Goal: Transaction & Acquisition: Purchase product/service

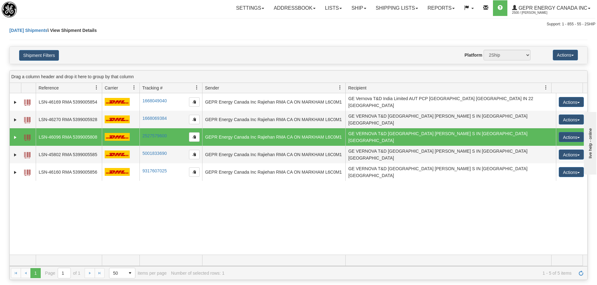
click at [217, 31] on div "Today Shipments \ View Shipment Details" at bounding box center [298, 36] width 578 height 19
click at [581, 276] on link "Refresh" at bounding box center [581, 274] width 10 height 10
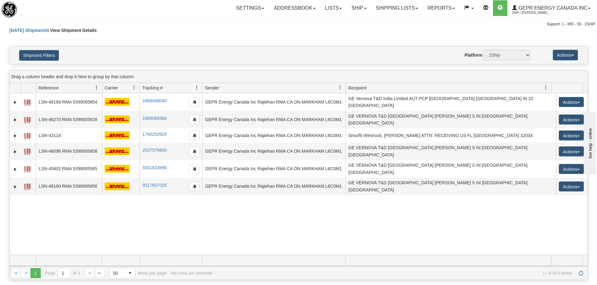
click at [218, 209] on div "31674379 2500 LSN-46169 RMA 5399005854 1668049040 1668049040 09/29/2025 09/29/2…" at bounding box center [299, 174] width 578 height 162
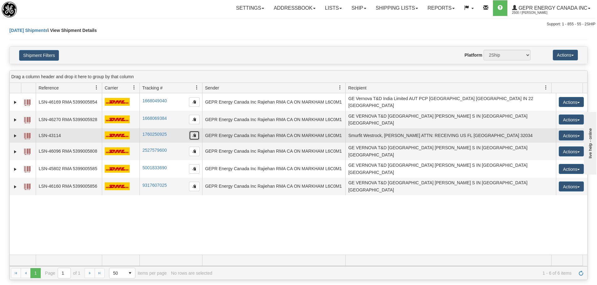
click at [196, 131] on button "button" at bounding box center [194, 135] width 11 height 9
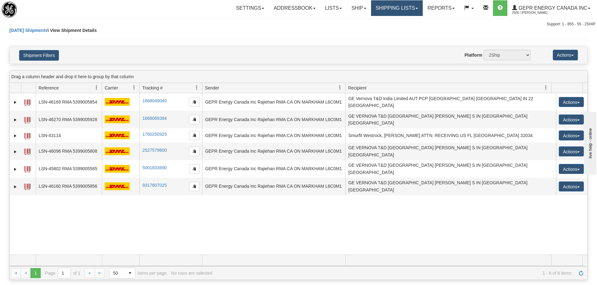
click at [391, 4] on link "Shipping lists" at bounding box center [397, 8] width 52 height 16
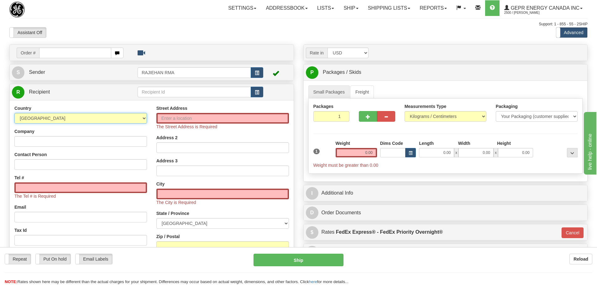
click at [102, 114] on select "AFGHANISTAN ALAND ISLANDS ALBANIA ALGERIA AMERICAN SAMOA ANDORRA ANGOLA ANGUILL…" at bounding box center [80, 118] width 133 height 11
select select "US"
click at [14, 113] on select "AFGHANISTAN ALAND ISLANDS ALBANIA ALGERIA AMERICAN SAMOA ANDORRA ANGOLA ANGUILL…" at bounding box center [80, 118] width 133 height 11
click at [185, 120] on input "Street Address" at bounding box center [222, 118] width 133 height 11
paste input "Smurfit Westrock, Fernandina Mill"
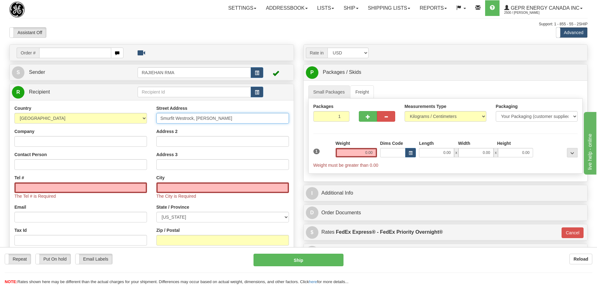
type input "Smurfit Westrock, Fernandina Mill"
click at [106, 140] on input "Company" at bounding box center [80, 141] width 133 height 11
paste input "Smurfit Westrock, Fernandina Mill"
type input "Smurfit Westrock, Fernandina Mill"
drag, startPoint x: 245, startPoint y: 121, endPoint x: 46, endPoint y: 127, distance: 199.4
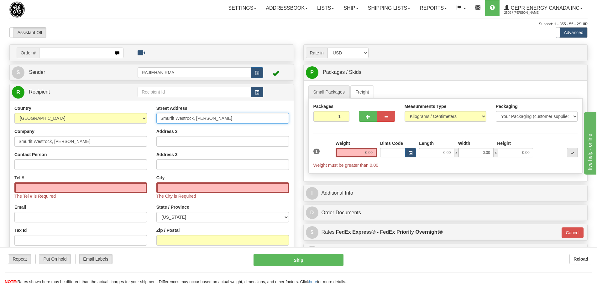
click at [46, 127] on div "Country AFGHANISTAN ALAND ISLANDS ALBANIA ALGERIA AMERICAN SAMOA ANDORRA ANGOLA…" at bounding box center [152, 192] width 284 height 175
paste input "600 N 8th St"
type input "600 N 8th St"
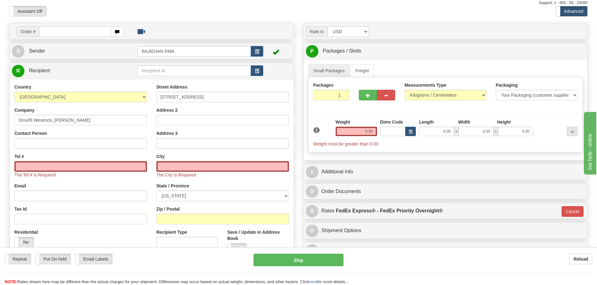
scroll to position [31, 0]
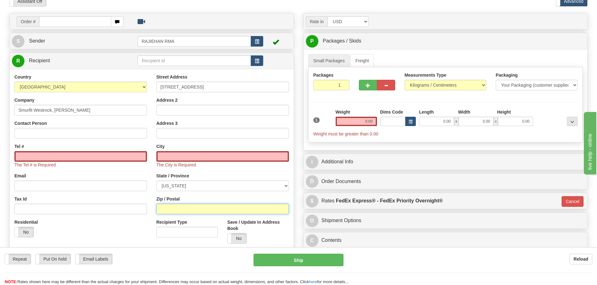
click at [169, 206] on input "Zip / Postal" at bounding box center [222, 209] width 133 height 11
paste input "32034"
type input "32034"
click at [153, 196] on div "Street Address 600 N 8th St Address 2 Address 3 City The City is Required State…" at bounding box center [223, 161] width 142 height 175
type input "FERNANDINA BEACH"
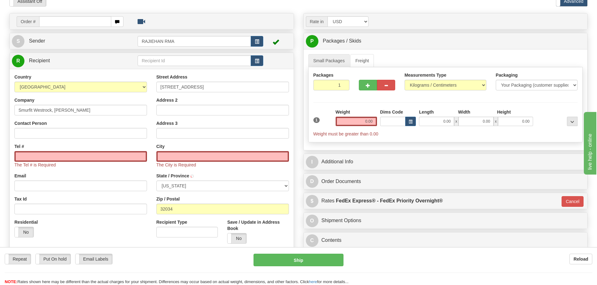
select select "FL"
click at [22, 136] on input "Contact Person" at bounding box center [80, 133] width 133 height 11
click at [52, 137] on input "Contact Person" at bounding box center [80, 133] width 133 height 11
click at [45, 137] on input "Contact Person" at bounding box center [80, 133] width 133 height 11
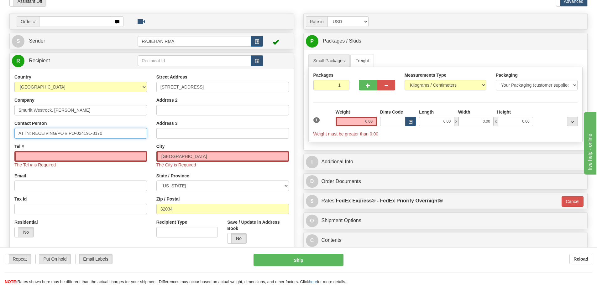
drag, startPoint x: 117, startPoint y: 132, endPoint x: 55, endPoint y: 146, distance: 63.3
click at [55, 146] on div "Country AFGHANISTAN ALAND ISLANDS ALBANIA ALGERIA AMERICAN SAMOA ANDORRA ANGOLA…" at bounding box center [81, 158] width 142 height 169
type input "ATTN: RECEIVING"
click at [44, 159] on input "Tel #" at bounding box center [80, 156] width 133 height 11
type input "1111111111"
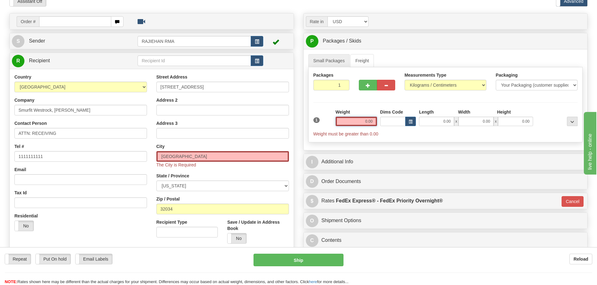
click at [348, 123] on input "0.00" at bounding box center [356, 121] width 41 height 9
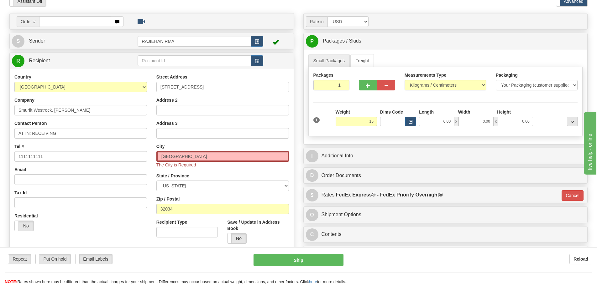
type input "15.00"
type input "01"
click at [329, 111] on div "1" at bounding box center [323, 116] width 22 height 14
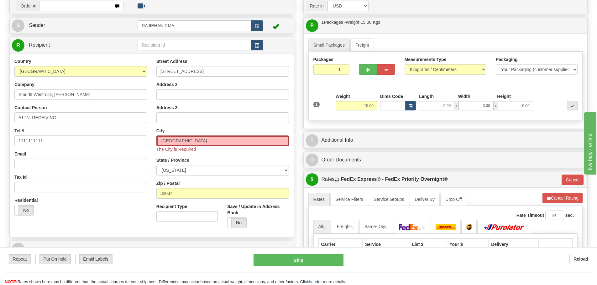
scroll to position [63, 0]
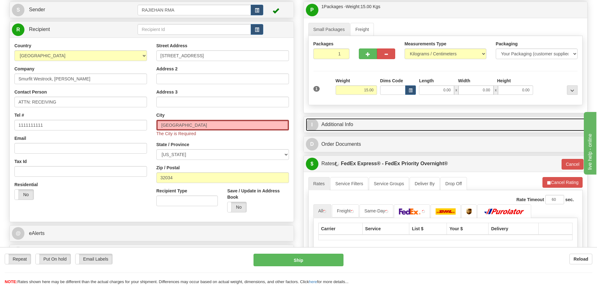
click at [365, 123] on link "I Additional Info" at bounding box center [446, 124] width 280 height 13
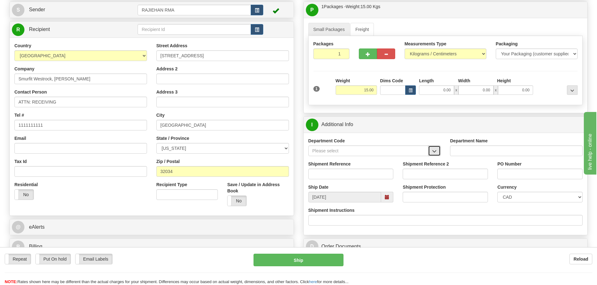
click at [428, 153] on button "button" at bounding box center [434, 151] width 13 height 11
click at [399, 161] on div "SER" at bounding box center [367, 160] width 114 height 7
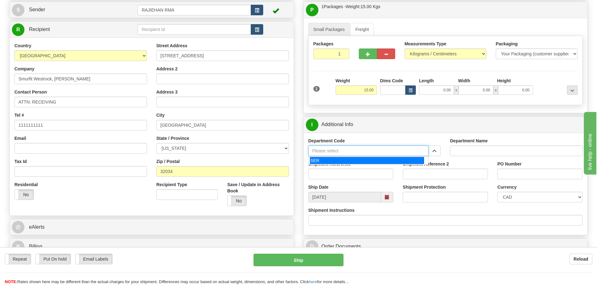
type input "SER"
type input "SERVICE DEPARTMENT"
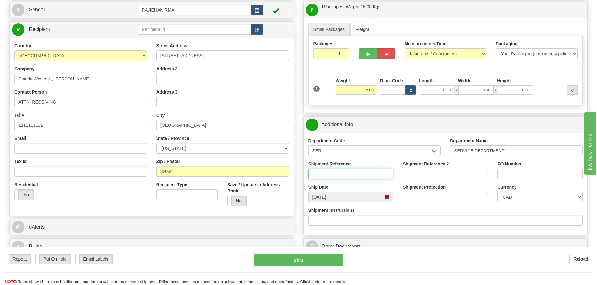
click at [370, 173] on input "Shipment Reference" at bounding box center [350, 174] width 85 height 11
click at [356, 178] on input "Shipment Reference" at bounding box center [350, 174] width 85 height 11
paste input "LSN-43114"
type input "LSN-43114"
click at [515, 192] on select "CAD USD EUR ZAR RON ANG ARN AUD AUS AWG BBD BFR BGN BHD BMD BND BRC BRL CHP CKZ…" at bounding box center [539, 197] width 85 height 11
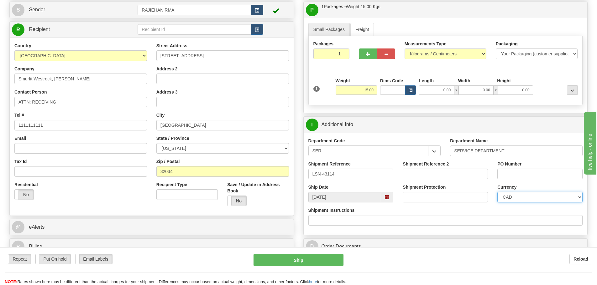
click at [497, 192] on select "CAD USD EUR ZAR RON ANG ARN AUD AUS AWG BBD BFR BGN BHD BMD BND BRC BRL CHP CKZ…" at bounding box center [539, 197] width 85 height 11
click at [518, 192] on select "CAD USD EUR ZAR RON ANG ARN AUD AUS AWG BBD BFR BGN BHD BMD BND BRC BRL CHP CKZ…" at bounding box center [539, 197] width 85 height 11
select select "1"
click at [497, 192] on select "CAD USD EUR ZAR RON ANG ARN AUD AUS AWG BBD BFR BGN BHD BMD BND BRC BRL CHP CKZ…" at bounding box center [539, 197] width 85 height 11
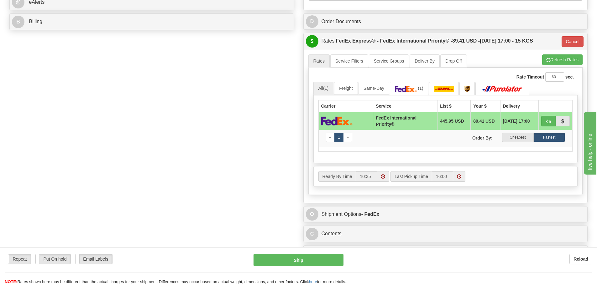
scroll to position [282, 0]
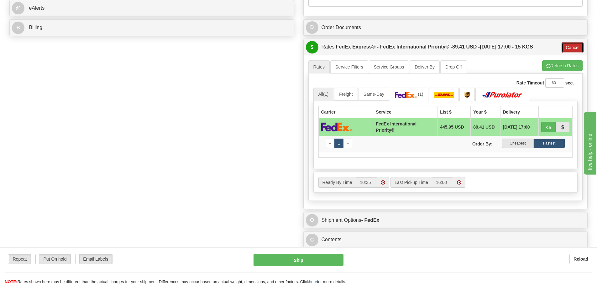
click at [566, 49] on button "Cancel" at bounding box center [573, 47] width 22 height 11
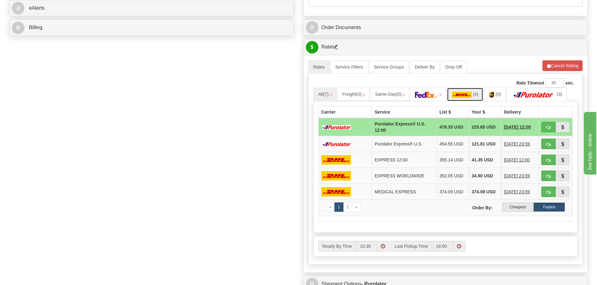
click at [462, 94] on img at bounding box center [462, 95] width 20 height 6
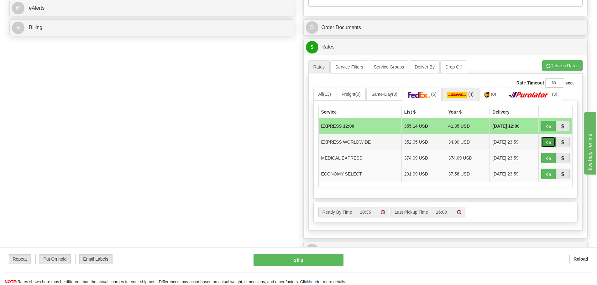
click at [548, 142] on span "button" at bounding box center [548, 143] width 4 height 4
type input "P"
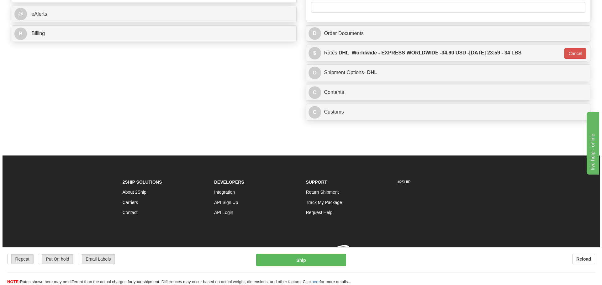
scroll to position [280, 0]
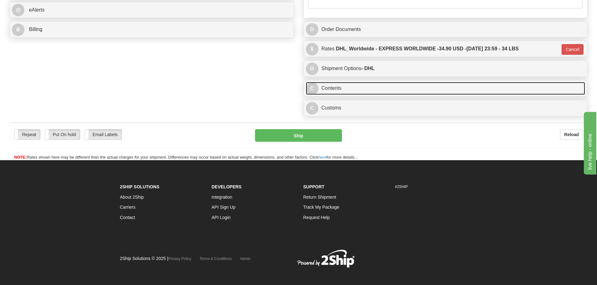
click at [360, 94] on link "C Contents" at bounding box center [446, 88] width 280 height 13
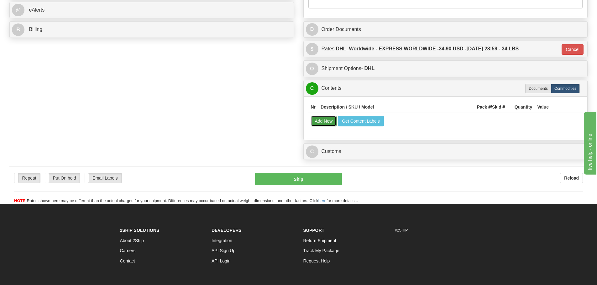
click at [330, 118] on button "Add New" at bounding box center [324, 121] width 26 height 11
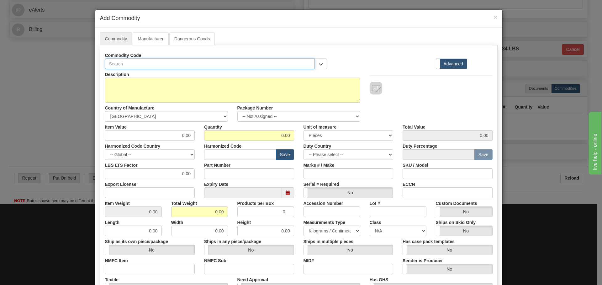
click at [133, 66] on input "text" at bounding box center [210, 64] width 210 height 11
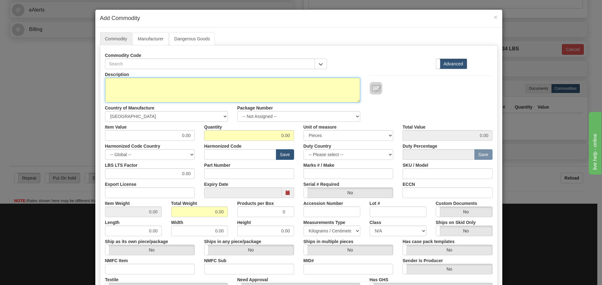
click at [128, 92] on textarea "Description" at bounding box center [232, 90] width 255 height 25
click at [123, 87] on textarea "Description" at bounding box center [232, 90] width 255 height 25
paste textarea "T60 - Transformer Management Relay"
type textarea "T60 - Transformer Management Relay"
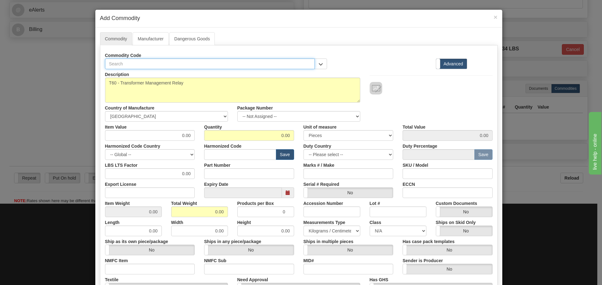
click at [135, 64] on input "text" at bounding box center [210, 64] width 210 height 11
paste input "T60U00AEHF8LH6EM8LPXXUXXWRH"
type input "T60U00AEHF8LH6EM8LPXXUXXWRH"
click at [223, 172] on input "Part Number" at bounding box center [249, 174] width 90 height 11
paste input "T60U00AEHF8LH6EM8LPXXUXXWRH"
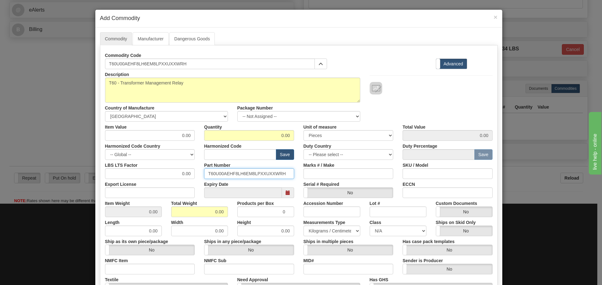
type input "T60U00AEHF8LH6EM8LPXXUXXWRH"
click at [230, 153] on input "text" at bounding box center [240, 154] width 72 height 11
type input "8537.10.9070"
drag, startPoint x: 168, startPoint y: 135, endPoint x: 203, endPoint y: 136, distance: 34.5
click at [203, 136] on div "Item Value 0.00 Quantity 0.00 Unit of measure 3 Thousand Square Inches Adjustme…" at bounding box center [298, 131] width 397 height 19
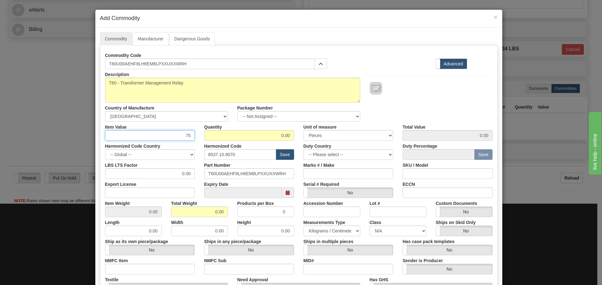
type input "75"
type input "1"
type input "75.00"
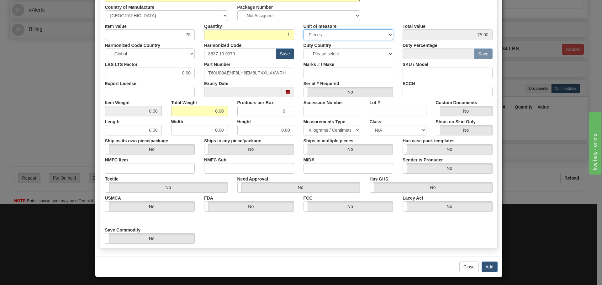
scroll to position [102, 0]
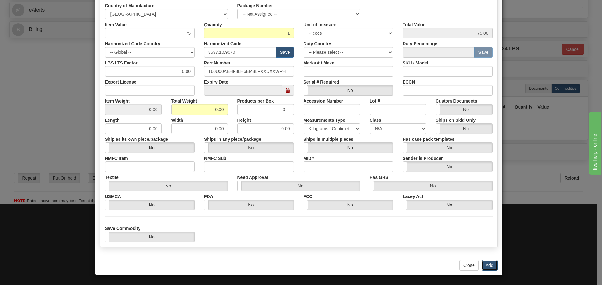
click at [487, 262] on button "Add" at bounding box center [489, 265] width 16 height 11
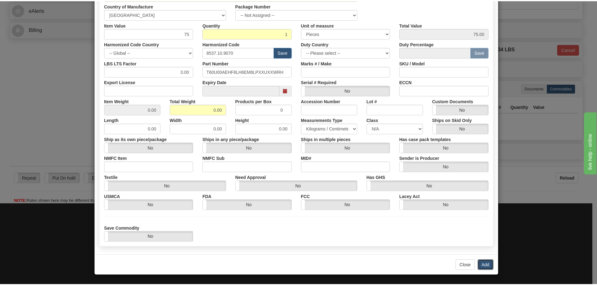
scroll to position [0, 0]
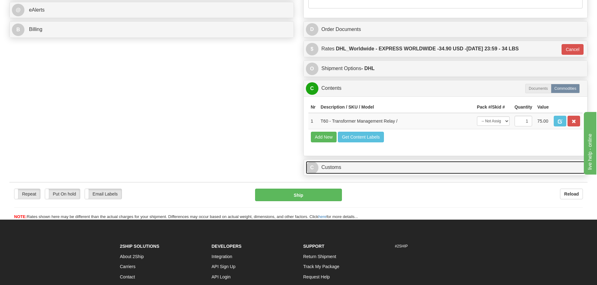
click at [369, 170] on link "C Customs" at bounding box center [446, 167] width 280 height 13
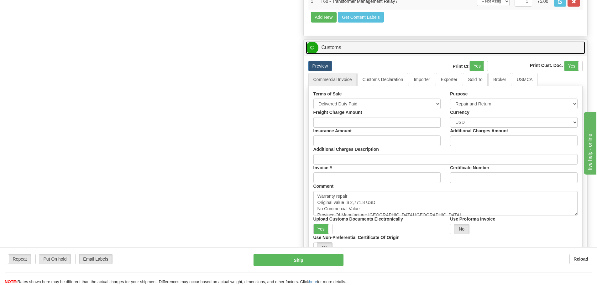
scroll to position [405, 0]
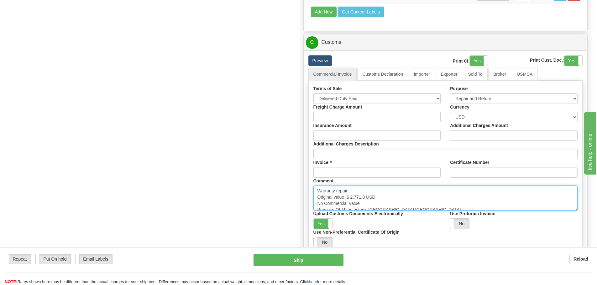
click at [401, 195] on textarea "Warranty repair Original value $ 2,771.8 USD No Commercial Value Province Of Ma…" at bounding box center [445, 198] width 264 height 25
click at [403, 210] on textarea "Warranty repair Original value $ 2,771.8 USD No Commercial Value Province Of Ma…" at bounding box center [445, 198] width 264 height 25
drag, startPoint x: 351, startPoint y: 205, endPoint x: 331, endPoint y: 196, distance: 22.0
click at [331, 196] on textarea "Warranty repair Original value $ 2,771.8 USD No Commercial Value Province Of Ma…" at bounding box center [445, 198] width 264 height 25
click at [372, 201] on textarea "Warranty repair Original value $ 2,771.8 USD No Commercial Value Province Of Ma…" at bounding box center [445, 198] width 264 height 25
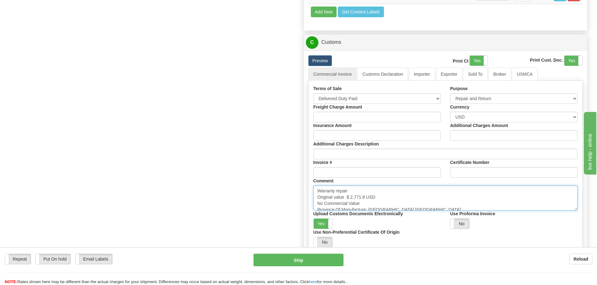
drag, startPoint x: 332, startPoint y: 198, endPoint x: 311, endPoint y: 182, distance: 26.6
click at [311, 182] on div "Comment Warranty repair Original value $ 2,771.8 USD No Commercial Value Provin…" at bounding box center [446, 194] width 274 height 33
paste textarea "RETURN AS IS Original value USD No commercial value"
click at [371, 200] on textarea "Warranty repair Original value $ 2,771.8 USD No Commercial Value Province Of Ma…" at bounding box center [445, 198] width 264 height 25
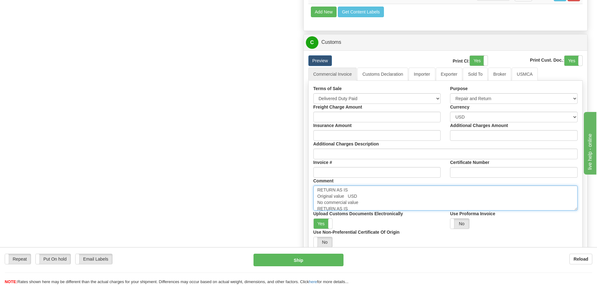
scroll to position [0, 0]
drag, startPoint x: 369, startPoint y: 197, endPoint x: 295, endPoint y: 182, distance: 75.5
paste textarea
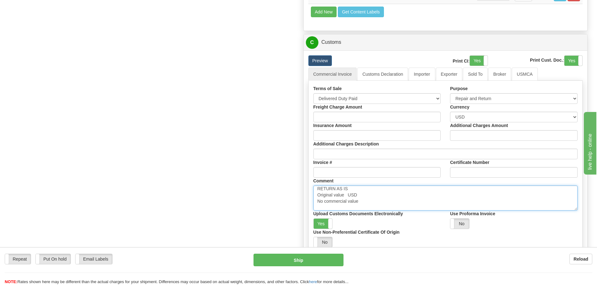
click at [348, 196] on textarea "Warranty repair Original value $ 2,771.8 USD No Commercial Value Province Of Ma…" at bounding box center [445, 198] width 264 height 25
paste textarea "$ 16,598.51"
click at [398, 202] on textarea "Warranty repair Original value $ 2,771.8 USD No Commercial Value Province Of Ma…" at bounding box center [445, 198] width 264 height 25
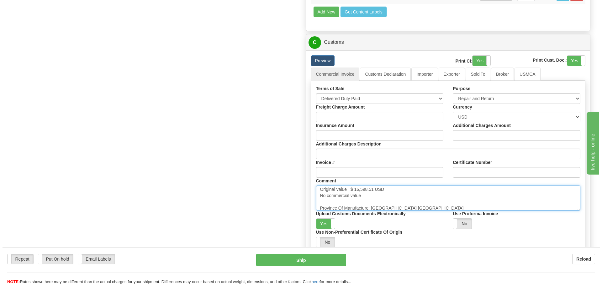
scroll to position [11, 0]
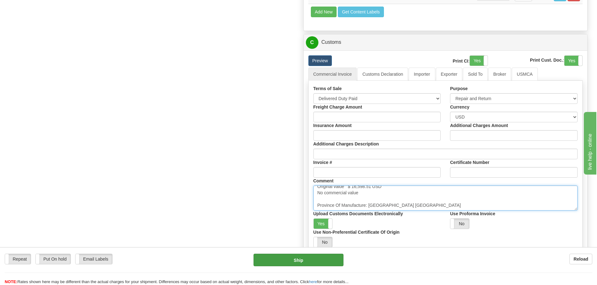
type textarea "RETURN AS IS Original value $ 16,598.51 USD No commercial value Province Of Man…"
click at [301, 256] on button "Ship" at bounding box center [299, 260] width 90 height 13
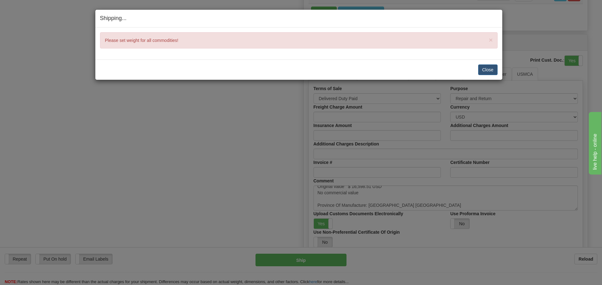
click at [478, 65] on div "Close Cancel" at bounding box center [298, 70] width 397 height 11
click at [479, 67] on button "Close" at bounding box center [487, 70] width 19 height 11
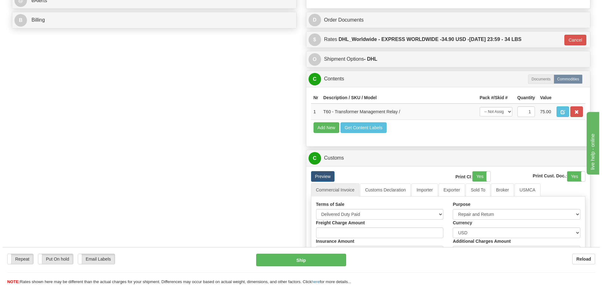
scroll to position [280, 0]
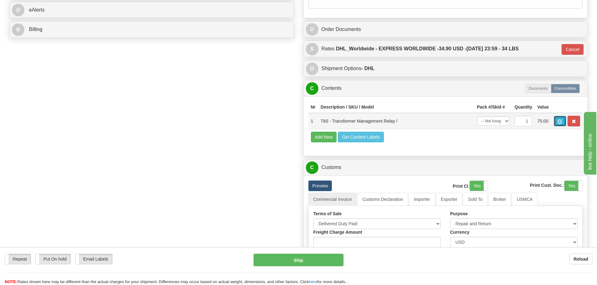
click at [562, 121] on span "button" at bounding box center [560, 122] width 4 height 4
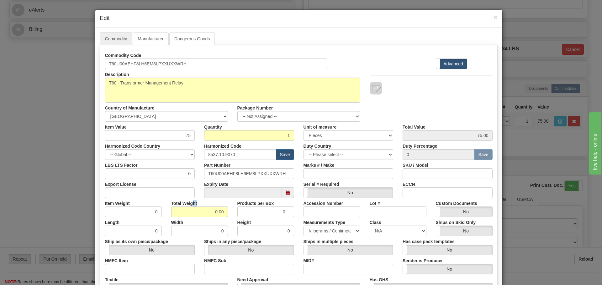
drag, startPoint x: 191, startPoint y: 206, endPoint x: 225, endPoint y: 211, distance: 34.9
click at [225, 211] on div "Total Weight 0.00" at bounding box center [199, 207] width 66 height 19
click at [202, 214] on input "0.00" at bounding box center [199, 212] width 57 height 11
drag, startPoint x: 215, startPoint y: 214, endPoint x: 247, endPoint y: 211, distance: 31.8
click at [247, 211] on div "Item Weight 0 Total Weight 0.00 Products per Box 0 Accession Number Lot # Custo…" at bounding box center [298, 207] width 397 height 19
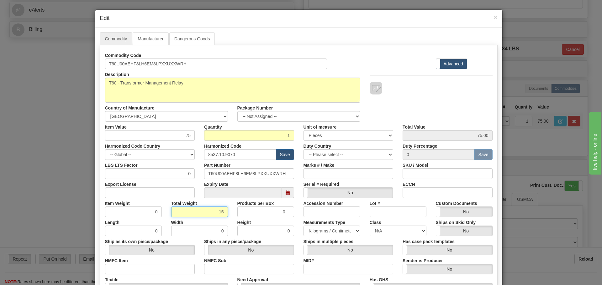
type input "15"
type input "15.0000"
click at [234, 224] on div "Height 0" at bounding box center [266, 226] width 66 height 19
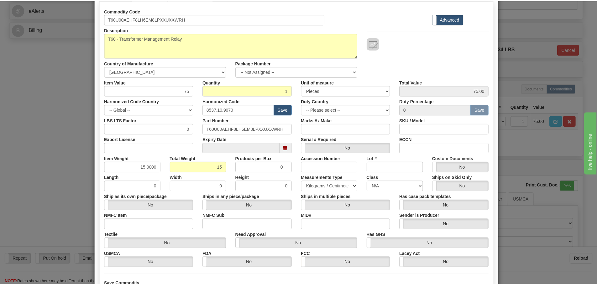
scroll to position [102, 0]
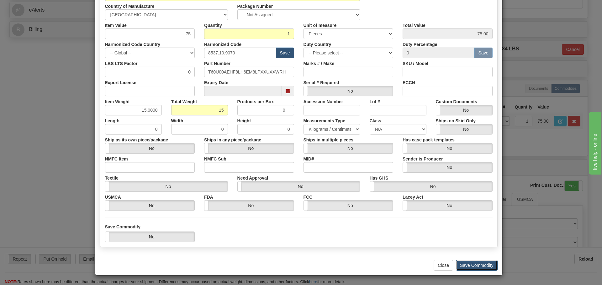
click at [485, 264] on button "Save Commodity" at bounding box center [477, 265] width 42 height 11
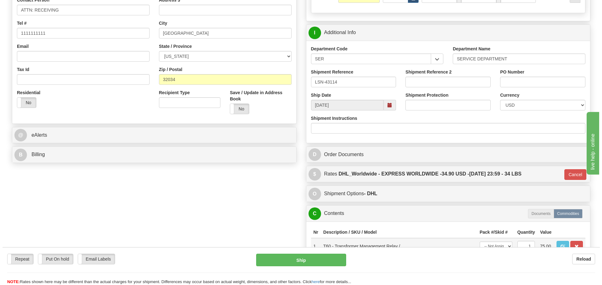
scroll to position [280, 0]
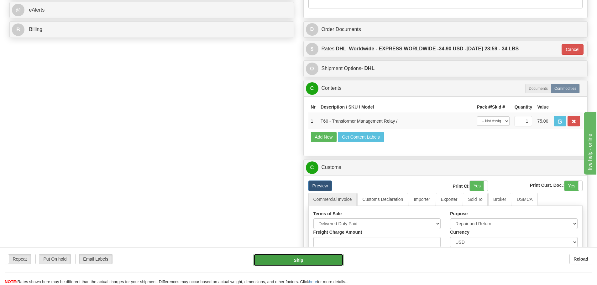
click at [302, 255] on button "Ship" at bounding box center [299, 260] width 90 height 13
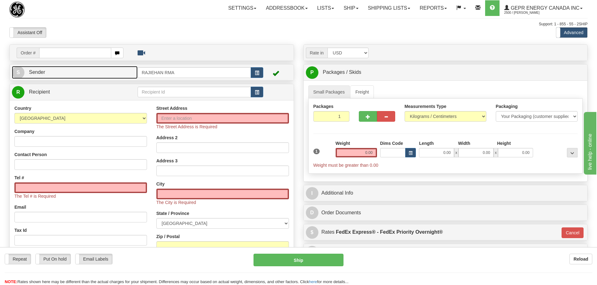
click at [98, 73] on link "S Sender" at bounding box center [75, 72] width 126 height 13
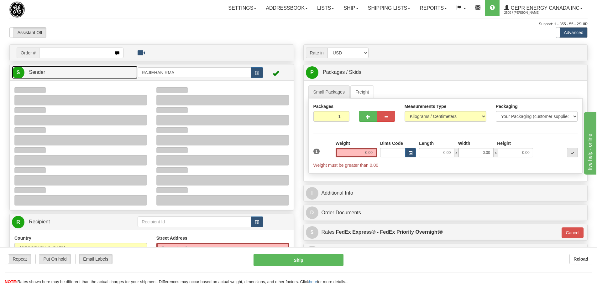
click at [98, 73] on link "S Sender" at bounding box center [75, 72] width 126 height 13
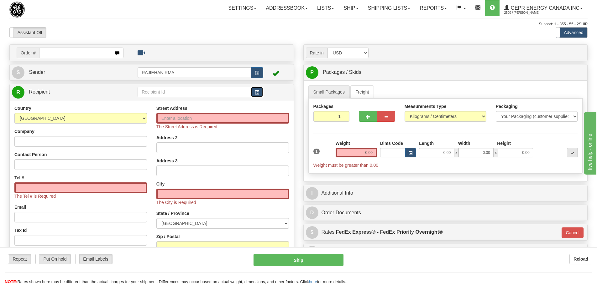
click at [257, 89] on button "button" at bounding box center [257, 92] width 13 height 11
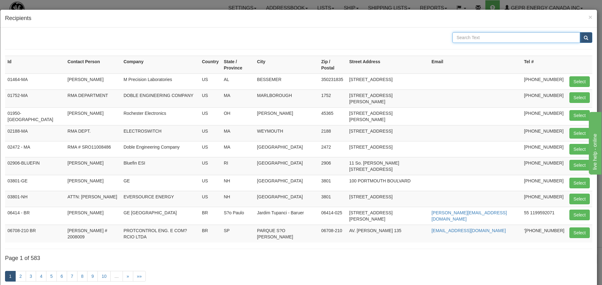
click at [553, 33] on input "text" at bounding box center [516, 37] width 128 height 11
click at [499, 34] on input "text" at bounding box center [516, 37] width 128 height 11
type input "GE POWER"
click at [579, 38] on button "submit" at bounding box center [585, 37] width 13 height 11
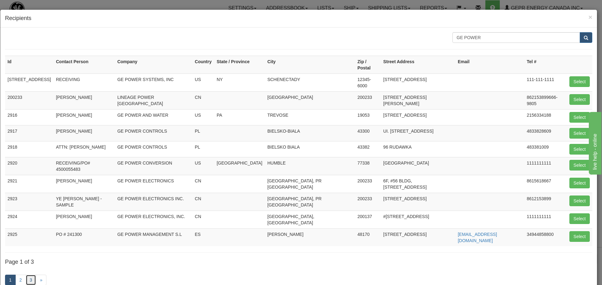
click at [35, 275] on link "3" at bounding box center [31, 280] width 11 height 11
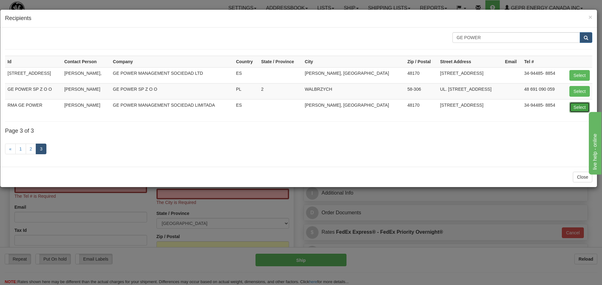
click at [584, 106] on button "Select" at bounding box center [579, 107] width 20 height 11
type input "RMA GE POWER"
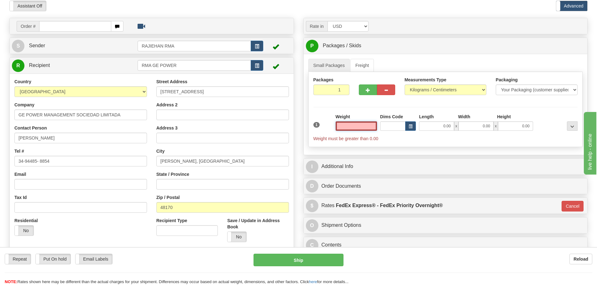
scroll to position [94, 0]
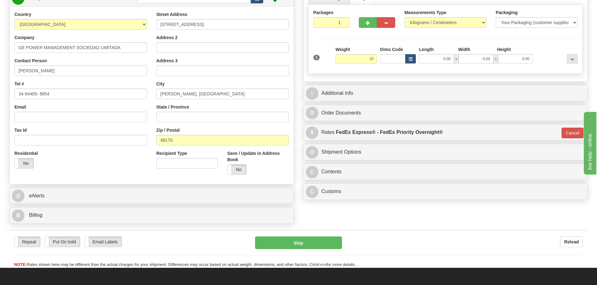
type input "10.00"
type input "01"
click at [344, 43] on div "Packages 1 1 Measurements Type" at bounding box center [445, 39] width 274 height 69
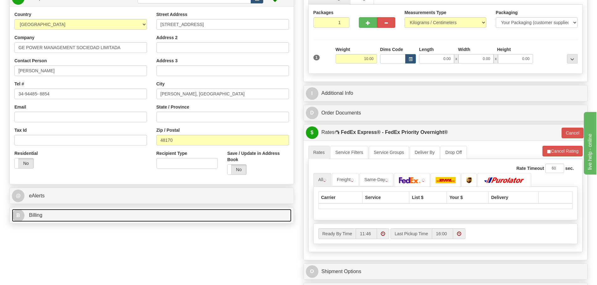
click at [91, 211] on link "B Billing" at bounding box center [152, 215] width 280 height 13
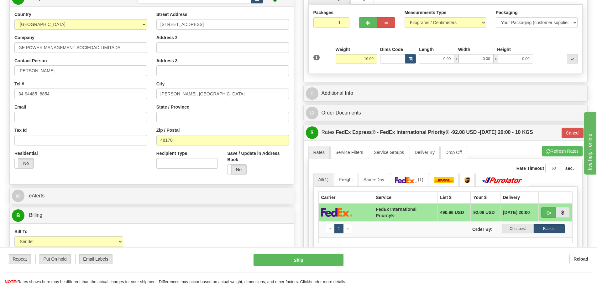
scroll to position [188, 0]
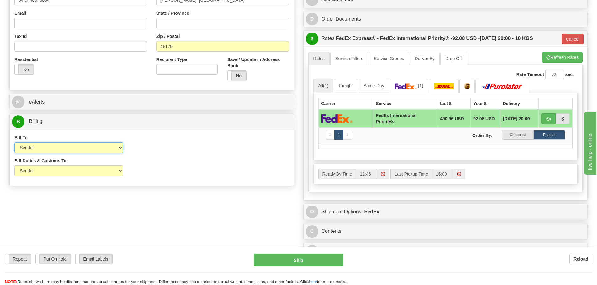
click at [97, 150] on select "Sender Recipient Third Party Collect" at bounding box center [68, 148] width 109 height 11
select select "2"
click at [14, 143] on select "Sender Recipient Third Party Collect" at bounding box center [68, 148] width 109 height 11
type input "01"
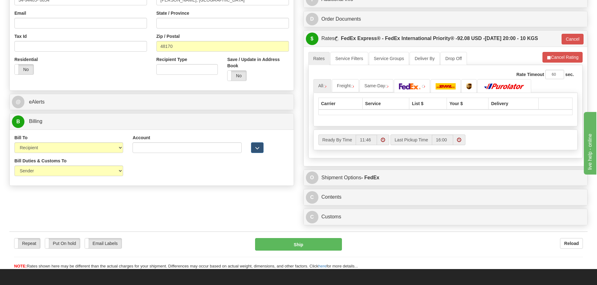
click at [132, 147] on div "Account 3rd Party Account List Please select" at bounding box center [187, 146] width 118 height 23
click at [135, 147] on input "Account" at bounding box center [187, 148] width 109 height 11
paste input "216383460"
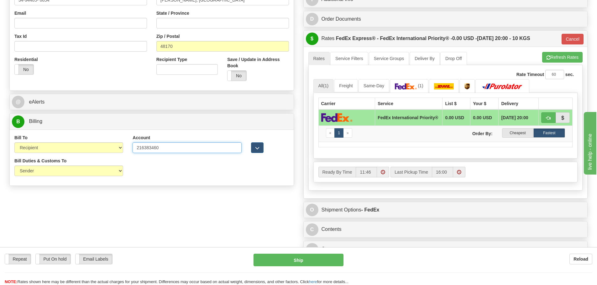
type input "216383460"
click at [108, 172] on select "Sender Recipient Third Party" at bounding box center [68, 171] width 109 height 11
select select "2"
click at [14, 166] on select "Sender Recipient Third Party" at bounding box center [68, 171] width 109 height 11
type input "01"
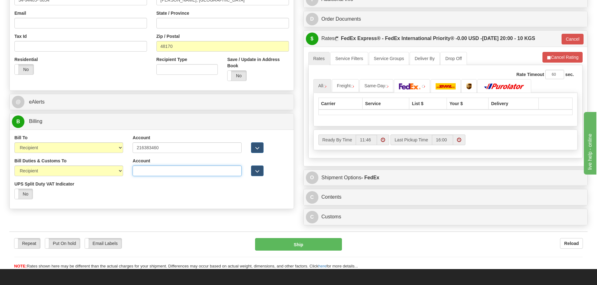
click at [145, 174] on input "Account" at bounding box center [187, 171] width 109 height 11
paste input "216383460"
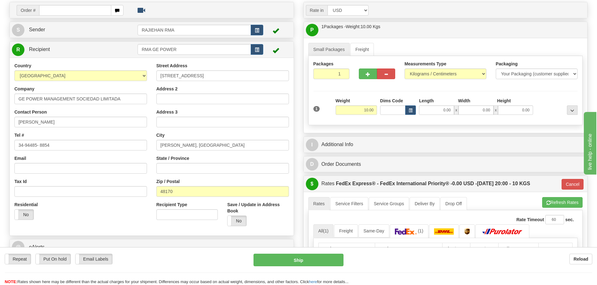
scroll to position [31, 0]
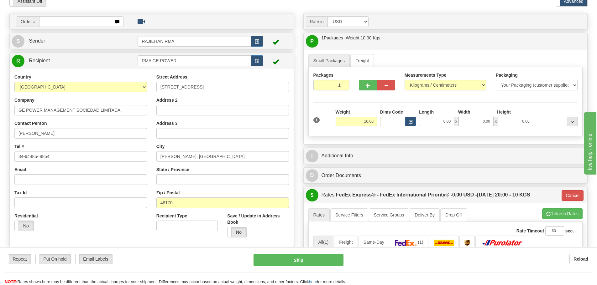
type input "216383460"
click at [338, 146] on div "Rate in Account Currency ARN AWG AUD AUS BHD BBD BFR BMD BRC BRL GBP UKL BND BG…" at bounding box center [446, 215] width 294 height 405
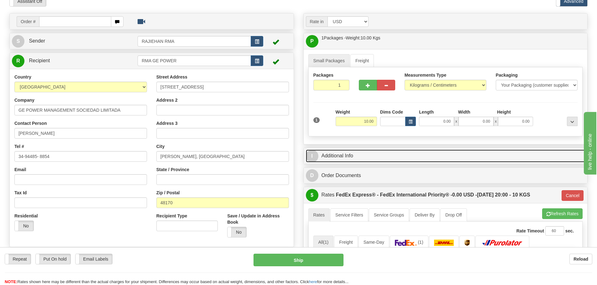
click at [341, 151] on link "I Additional Info" at bounding box center [446, 156] width 280 height 13
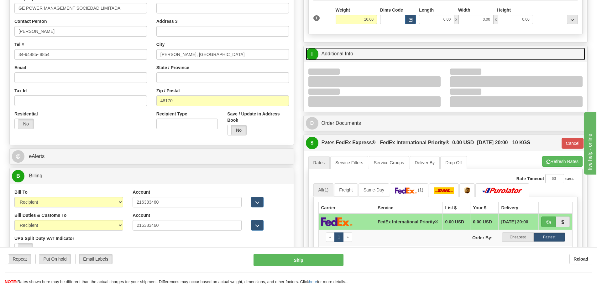
scroll to position [157, 0]
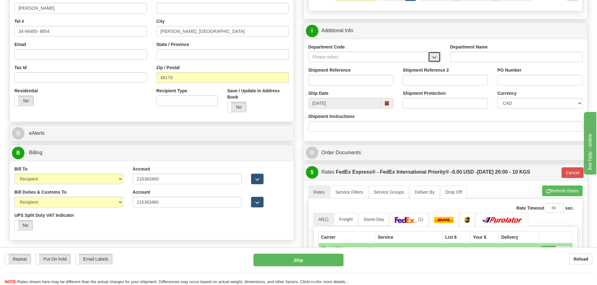
click at [432, 53] on button "button" at bounding box center [434, 57] width 13 height 11
click at [409, 63] on li "SER" at bounding box center [369, 67] width 120 height 8
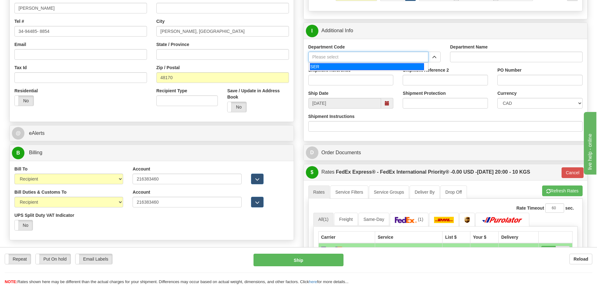
type input "SER"
type input "SERVICE DEPARTMENT"
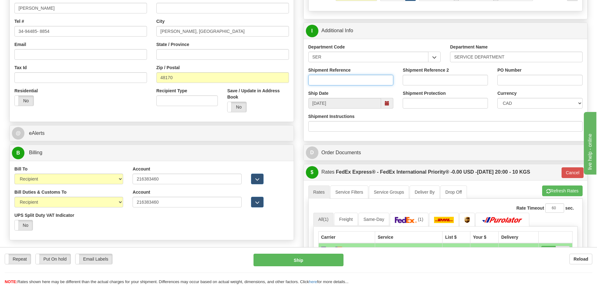
click at [342, 81] on input "Shipment Reference" at bounding box center [350, 80] width 85 height 11
paste input "LSN-46101"
type input "LSN-46101"
click at [503, 102] on select "CAD USD EUR ZAR RON ANG ARN AUD AUS AWG BBD BFR BGN BHD BMD BND BRC BRL CHP CKZ…" at bounding box center [539, 103] width 85 height 11
select select "1"
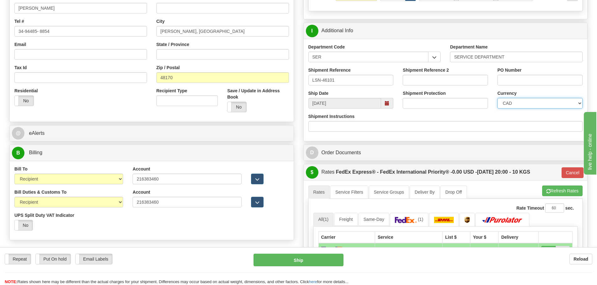
click at [497, 98] on select "CAD USD EUR ZAR RON ANG ARN AUD AUS AWG BBD BFR BGN BHD BMD BND BRC BRL CHP CKZ…" at bounding box center [539, 103] width 85 height 11
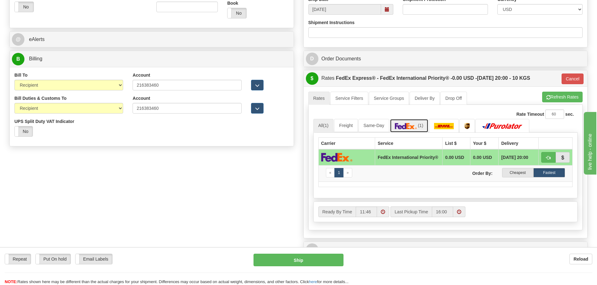
click at [422, 122] on link "(1)" at bounding box center [409, 125] width 39 height 13
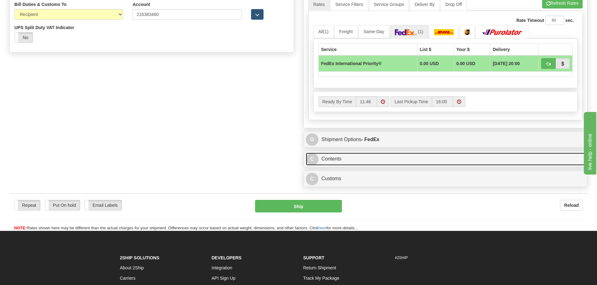
click at [353, 156] on link "C Contents" at bounding box center [446, 159] width 280 height 13
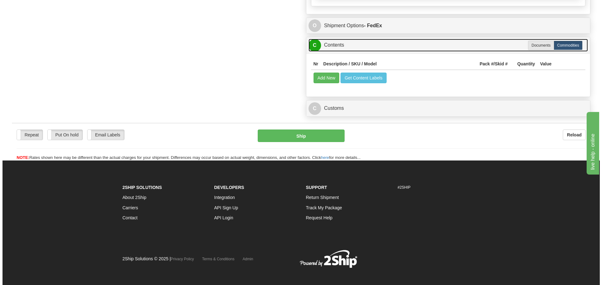
scroll to position [464, 0]
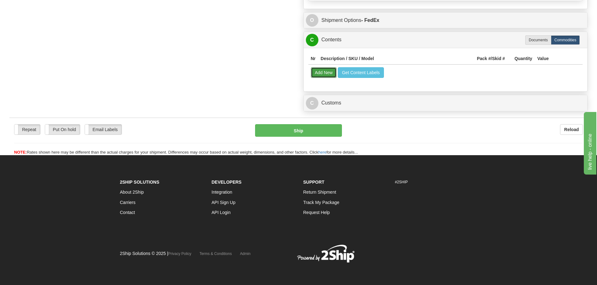
click at [323, 71] on button "Add New" at bounding box center [324, 72] width 26 height 11
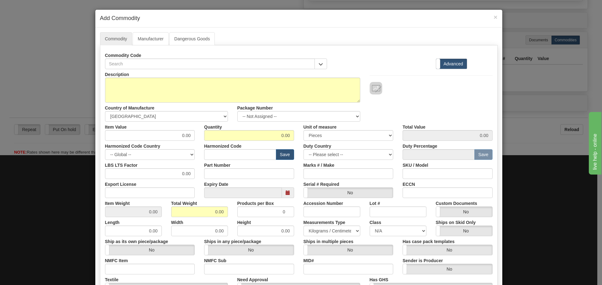
click at [161, 56] on div "Commodity Code" at bounding box center [216, 59] width 222 height 19
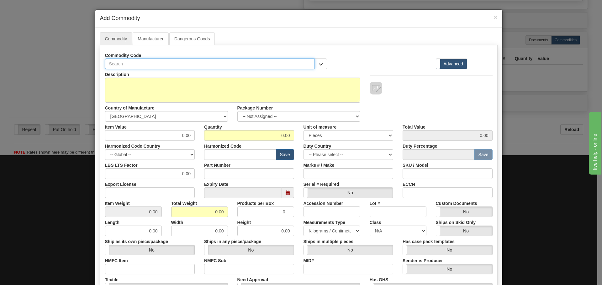
click at [161, 65] on input "text" at bounding box center [210, 64] width 210 height 11
paste input "HID-3-0"
type input "HID-3-0"
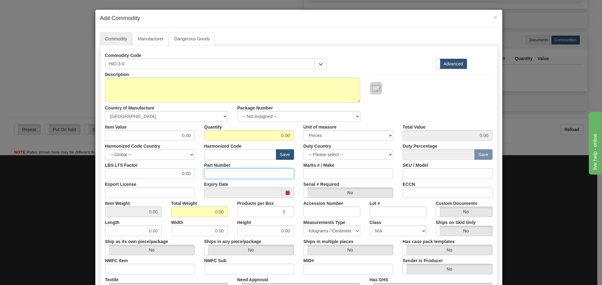
click at [221, 176] on input "Part Number" at bounding box center [249, 174] width 90 height 11
paste input "HID-3-0"
type input "HID-3-0"
click at [184, 105] on div "Country of Manufacture -- Unknown -- AFGHANISTAN ALAND ISLANDS ALBANIA ALGERIA …" at bounding box center [166, 112] width 132 height 19
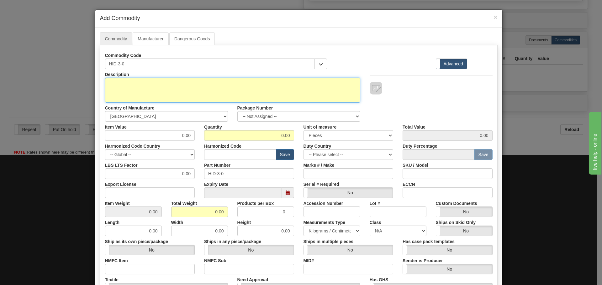
click at [184, 100] on textarea "Description" at bounding box center [232, 90] width 255 height 25
paste textarea "HID - High Impedance Differential Module"
type textarea "HID - High Impedance Differential Module"
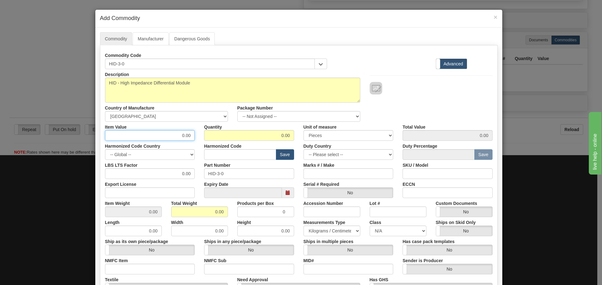
drag, startPoint x: 178, startPoint y: 139, endPoint x: 204, endPoint y: 139, distance: 25.7
click at [204, 139] on div "Item Value 0.00 Quantity 0.00 Unit of measure 3 Thousand Square Inches Adjustme…" at bounding box center [298, 131] width 397 height 19
type input "600"
type input "1"
type input "600.00"
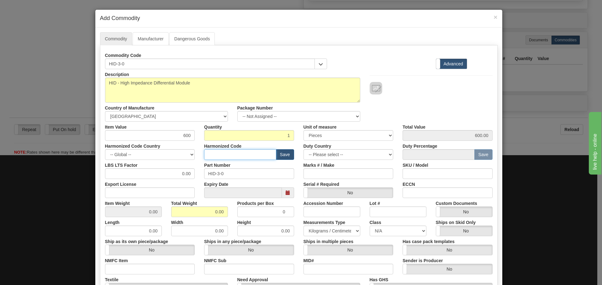
click at [221, 159] on input "text" at bounding box center [240, 154] width 72 height 11
type input "8536.49.0080"
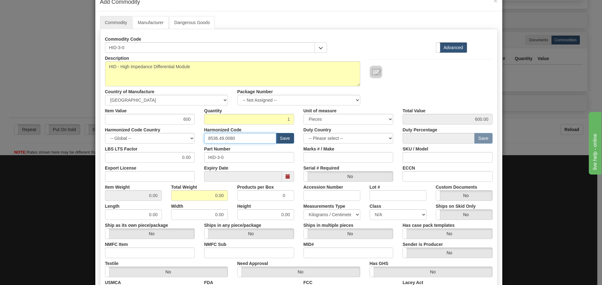
scroll to position [31, 0]
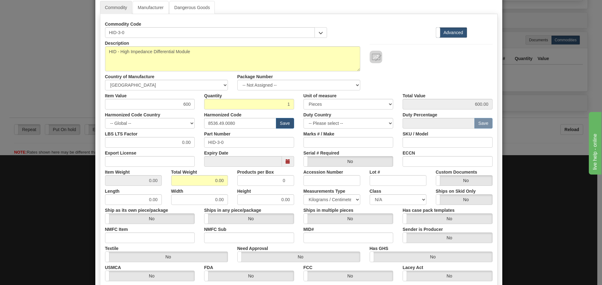
click at [233, 184] on div "Products per Box 0" at bounding box center [266, 176] width 66 height 19
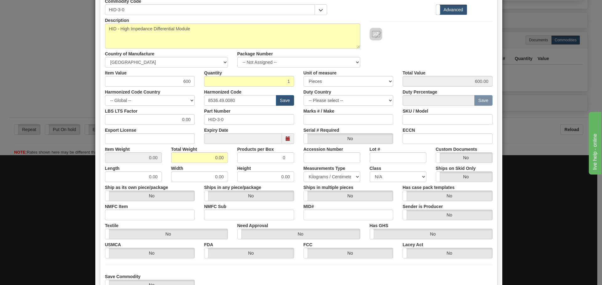
scroll to position [102, 0]
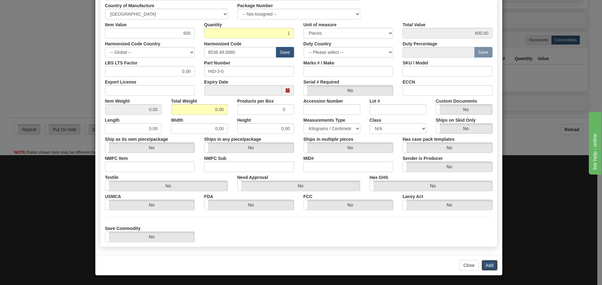
click at [482, 270] on button "Add" at bounding box center [489, 265] width 16 height 11
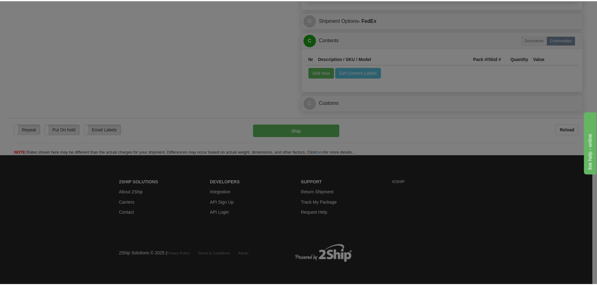
scroll to position [0, 0]
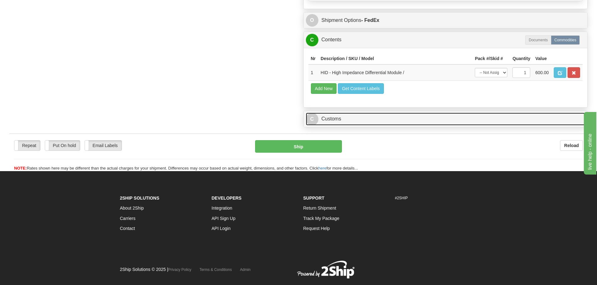
click at [361, 121] on link "C Customs" at bounding box center [446, 119] width 280 height 13
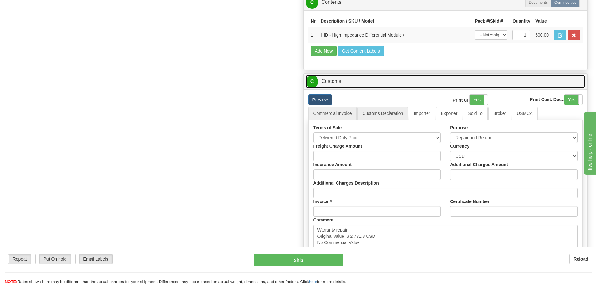
scroll to position [558, 0]
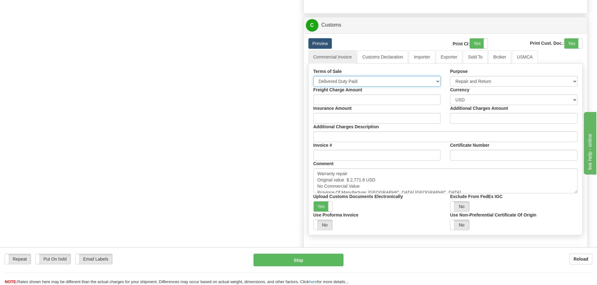
click at [388, 81] on select "Free Carrier Free On Board Ex Works Delivered Duty Unpaid Delivered Duty Paid C…" at bounding box center [377, 81] width 128 height 11
click at [309, 178] on div "Comment Warranty repair Original value $ 2,771.8 USD No Commercial Value Provin…" at bounding box center [446, 177] width 274 height 33
drag, startPoint x: 318, startPoint y: 171, endPoint x: 366, endPoint y: 185, distance: 50.2
click at [366, 185] on textarea "Warranty repair Original value $ 2,771.8 USD No Commercial Value Province Of Ma…" at bounding box center [445, 181] width 264 height 25
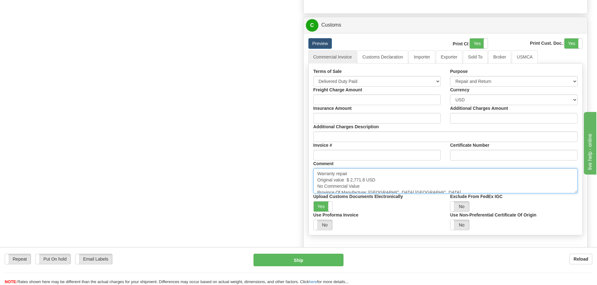
paste textarea "RETURN AS IS Original value USD No commercial value"
click at [349, 179] on textarea "Warranty repair Original value $ 2,771.8 USD No Commercial Value Province Of Ma…" at bounding box center [445, 181] width 264 height 25
paste textarea "$ 3,592.08"
click at [400, 182] on textarea "Warranty repair Original value $ 2,771.8 USD No Commercial Value Province Of Ma…" at bounding box center [445, 181] width 264 height 25
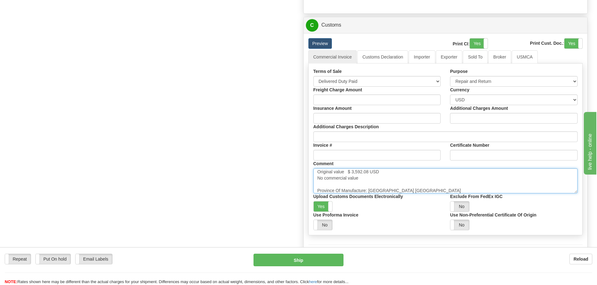
scroll to position [11, 0]
type textarea "RETURN AS IS Original value $ 3,592.08 USD No commercial value Province Of Manu…"
click at [425, 60] on link "Importer" at bounding box center [422, 56] width 26 height 13
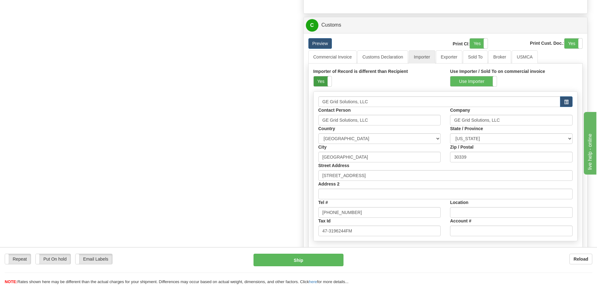
click at [318, 78] on label "Yes" at bounding box center [323, 81] width 18 height 10
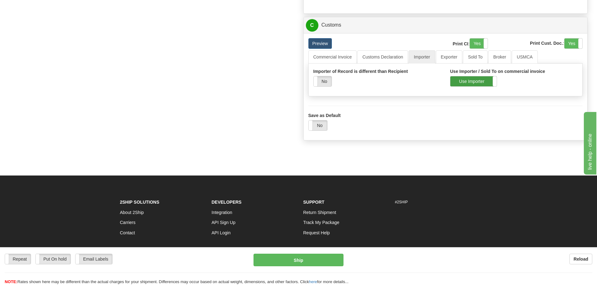
click at [471, 85] on label "Use Importer" at bounding box center [473, 81] width 46 height 10
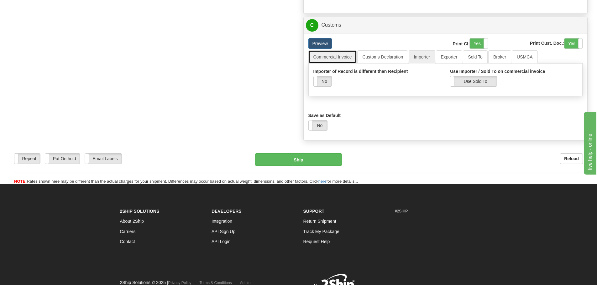
click at [313, 59] on link "Commercial Invoice" at bounding box center [332, 56] width 49 height 13
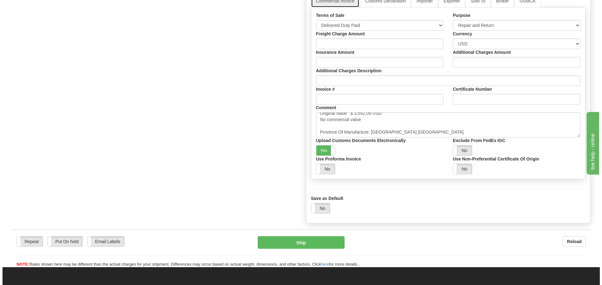
scroll to position [621, 0]
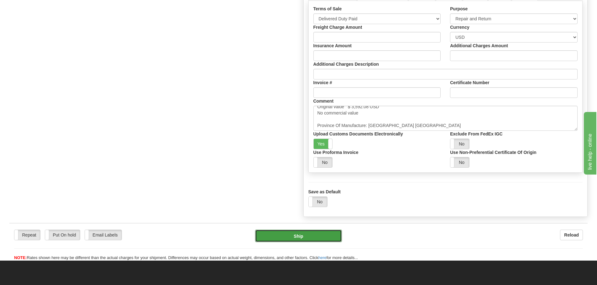
click at [296, 241] on button "Ship" at bounding box center [298, 236] width 87 height 13
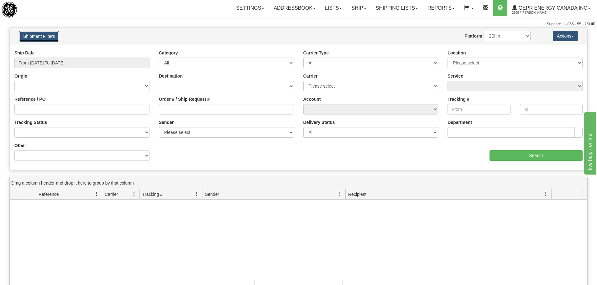
click at [50, 38] on button "Shipment Filters" at bounding box center [39, 36] width 40 height 11
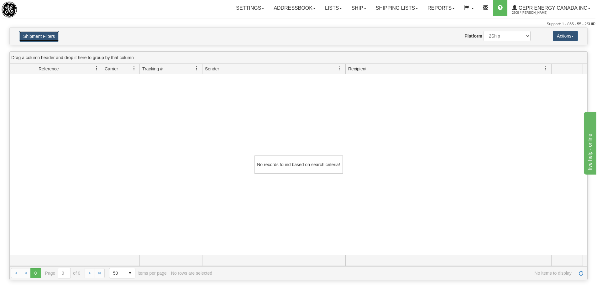
click at [46, 39] on button "Shipment Filters" at bounding box center [39, 36] width 40 height 11
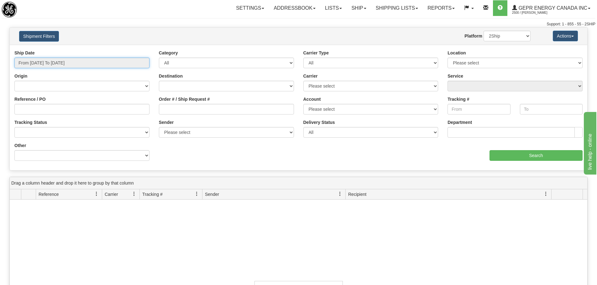
click at [97, 62] on input "From 09/28/2025 To 09/29/2025" at bounding box center [81, 63] width 135 height 11
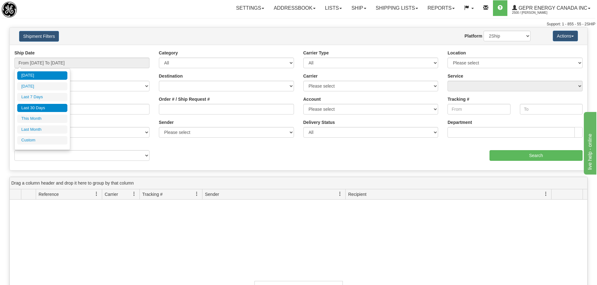
click at [54, 108] on li "Last 30 Days" at bounding box center [42, 108] width 50 height 8
type input "From 08/31/2025 To 09/29/2025"
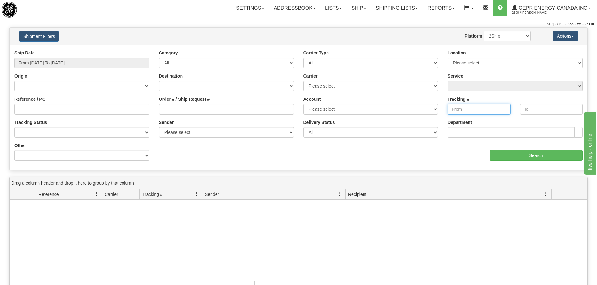
click at [472, 105] on input "Tracking #" at bounding box center [478, 109] width 63 height 11
type input "5"
type input "1829780971"
click at [507, 160] on input "Search" at bounding box center [535, 155] width 93 height 11
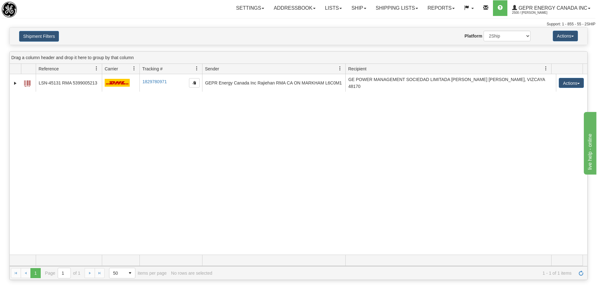
click at [337, 158] on div "31674853 2500 LSN-45131 RMA 5399005213 1829780971 1829780971 09/26/2025 09/26/2…" at bounding box center [299, 164] width 578 height 181
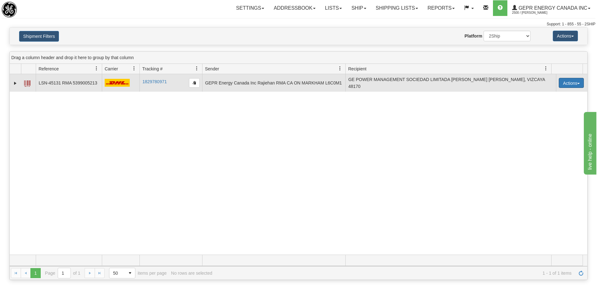
click button "Actions"
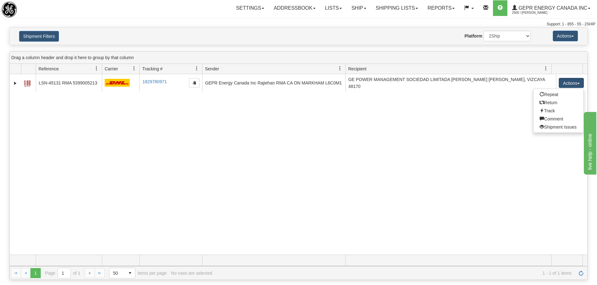
click div "31674853 2500 LSN-45131 RMA 5399005213 1829780971 1829780971 09/26/2025 09/26/2…"
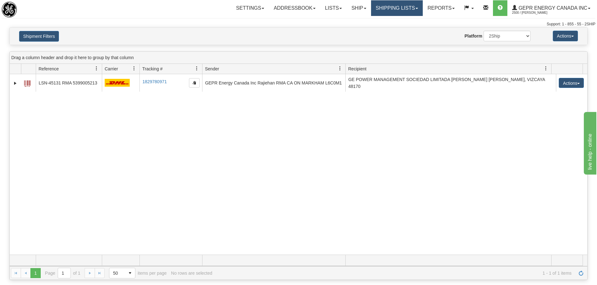
click link "Shipping lists"
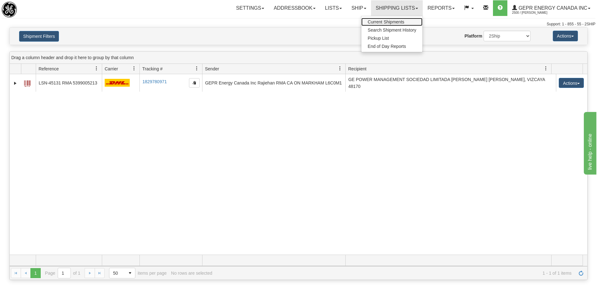
click span "Current Shipments"
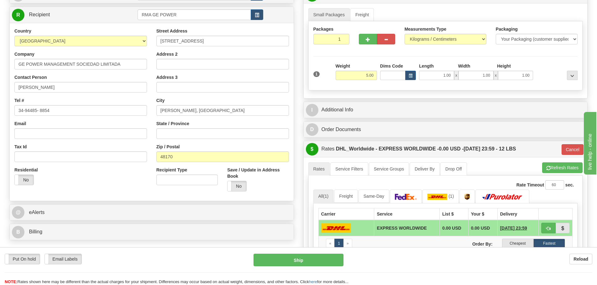
scroll to position [125, 0]
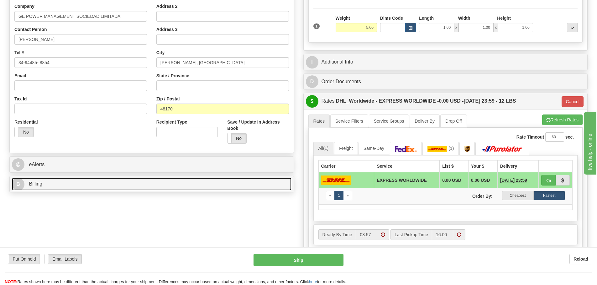
click at [68, 184] on link "B Billing" at bounding box center [152, 184] width 280 height 13
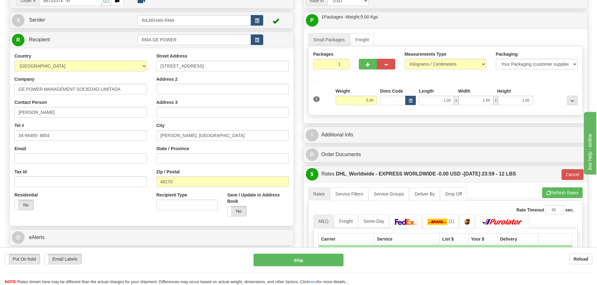
scroll to position [31, 0]
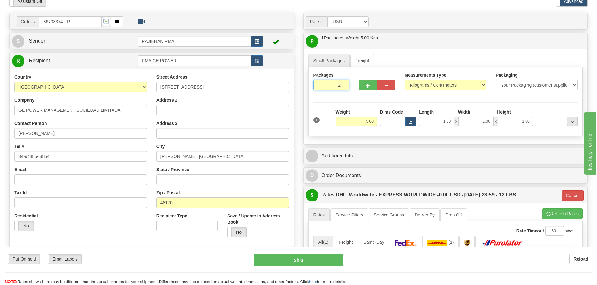
type input "2"
click at [342, 85] on input "2" at bounding box center [331, 85] width 36 height 11
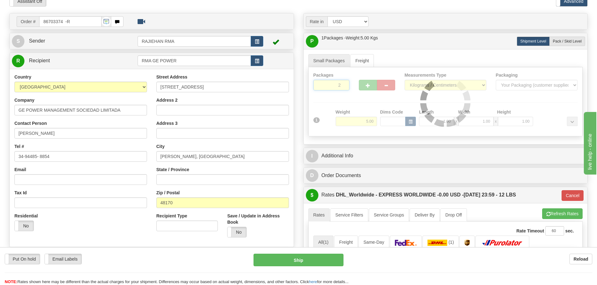
type input "P"
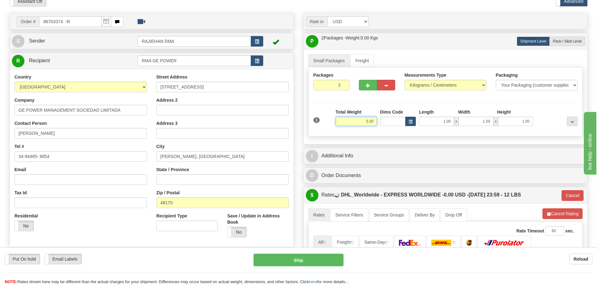
drag, startPoint x: 353, startPoint y: 118, endPoint x: 377, endPoint y: 126, distance: 25.4
click at [377, 126] on div "Total Weight 5.00" at bounding box center [356, 120] width 44 height 22
type input "30"
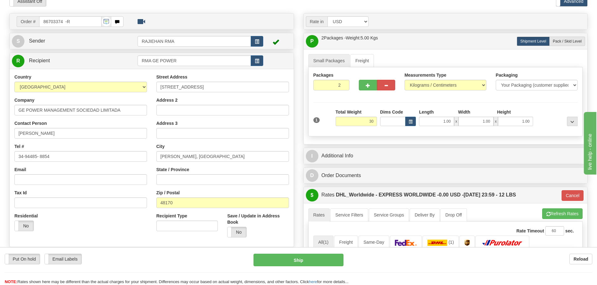
type input "P"
type input "30.00"
click at [373, 101] on div "Packages 2 1 Measurements Type" at bounding box center [445, 101] width 274 height 69
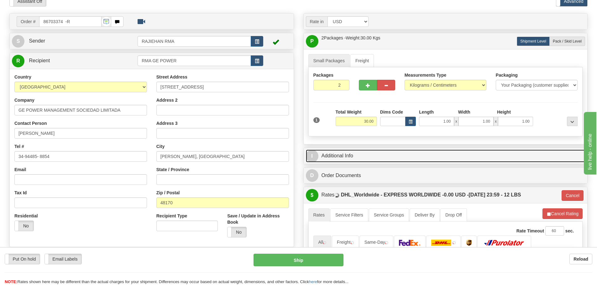
click at [379, 154] on link "I Additional Info" at bounding box center [446, 156] width 280 height 13
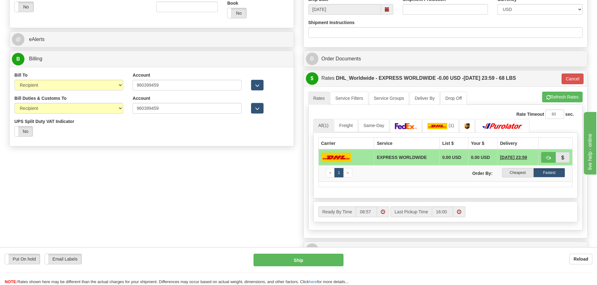
scroll to position [345, 0]
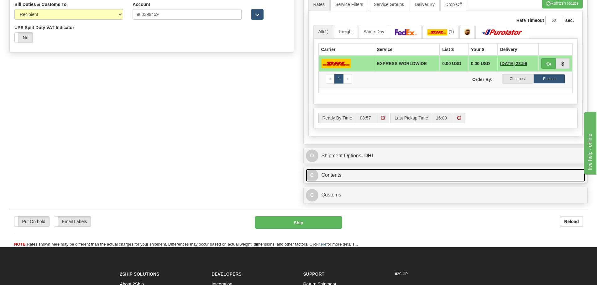
click at [379, 180] on link "C Contents" at bounding box center [446, 175] width 280 height 13
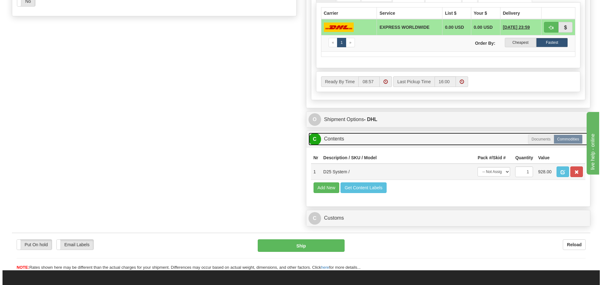
scroll to position [439, 0]
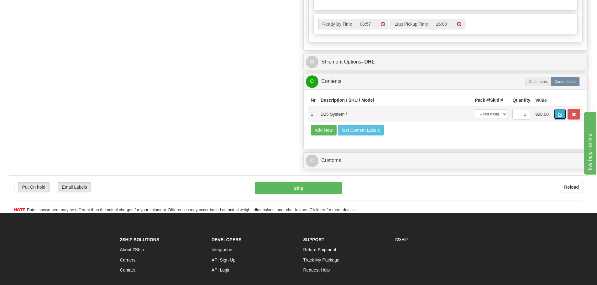
click at [558, 113] on span "button" at bounding box center [560, 115] width 4 height 4
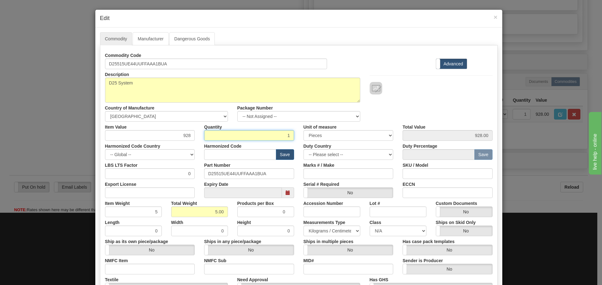
drag, startPoint x: 259, startPoint y: 136, endPoint x: 290, endPoint y: 134, distance: 30.1
click at [290, 134] on input "1" at bounding box center [249, 135] width 90 height 11
type input "2"
click at [287, 135] on input "2" at bounding box center [249, 135] width 90 height 11
type input "0.00"
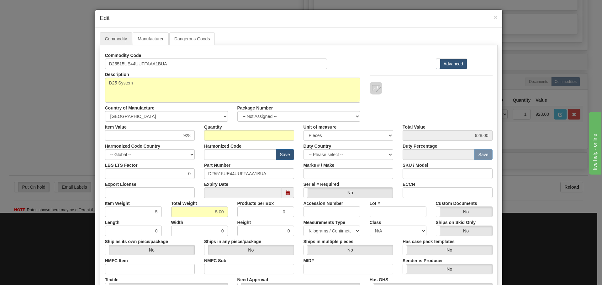
type input "0.00"
click at [294, 131] on div "Quantity" at bounding box center [248, 131] width 99 height 19
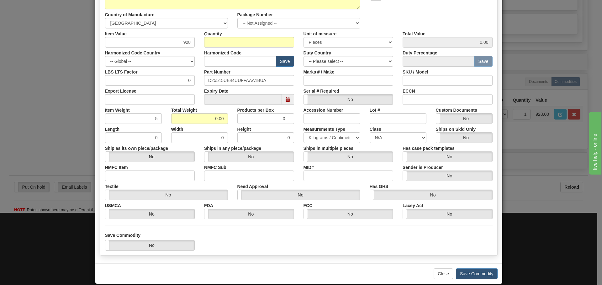
scroll to position [94, 0]
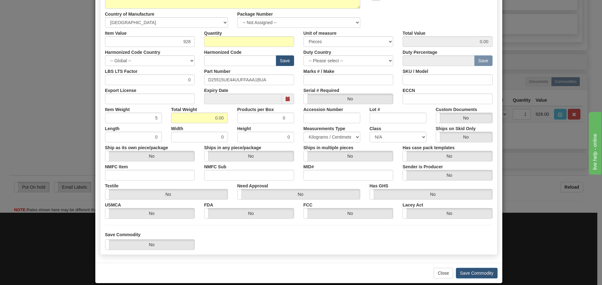
click at [480, 279] on div "Close Save Commodity" at bounding box center [298, 273] width 407 height 20
click at [280, 40] on input "Quantity" at bounding box center [249, 41] width 90 height 11
type input "1"
type input "928.00"
type input "5.00"
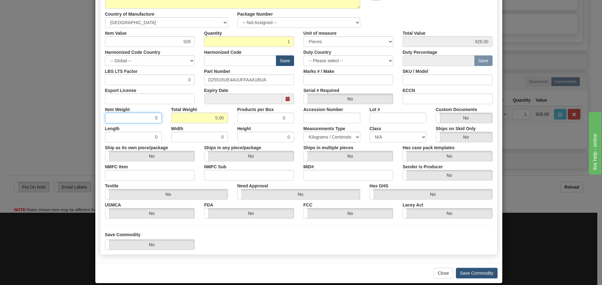
click at [146, 118] on input "5" at bounding box center [133, 118] width 57 height 11
drag, startPoint x: 146, startPoint y: 118, endPoint x: 158, endPoint y: 126, distance: 14.6
click at [161, 123] on div "Item Weight 5" at bounding box center [133, 113] width 66 height 19
type input "15"
type input "15.00"
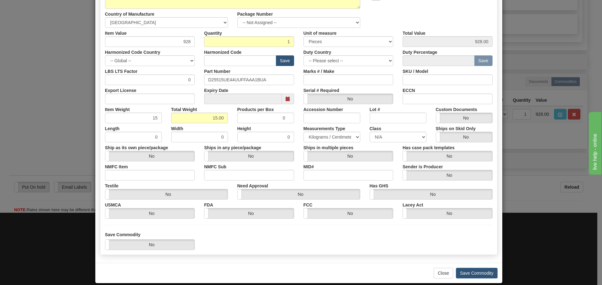
click at [405, 237] on div "Save Commodity Yes No" at bounding box center [298, 241] width 397 height 18
click at [462, 269] on button "Save Commodity" at bounding box center [477, 273] width 42 height 11
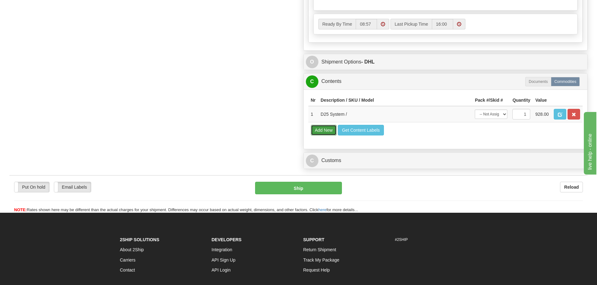
click at [328, 134] on button "Add New" at bounding box center [324, 130] width 26 height 11
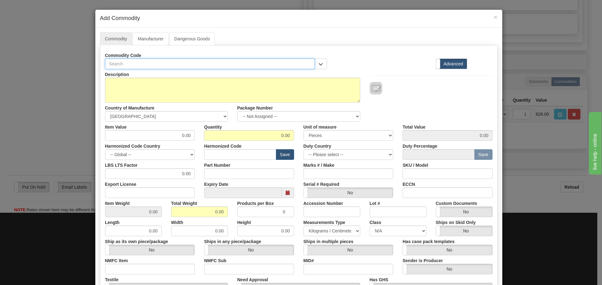
click at [157, 60] on input "text" at bounding box center [210, 64] width 210 height 11
click at [176, 59] on input "text" at bounding box center [210, 64] width 210 height 11
paste input "D25Repair"
type input "D25Repair"
click at [289, 45] on div "Commodity Code D25Repair 0123-0004 - Transceiver RJ45 SFP-100TX-LOS-IT 160-0141…" at bounding box center [298, 197] width 397 height 305
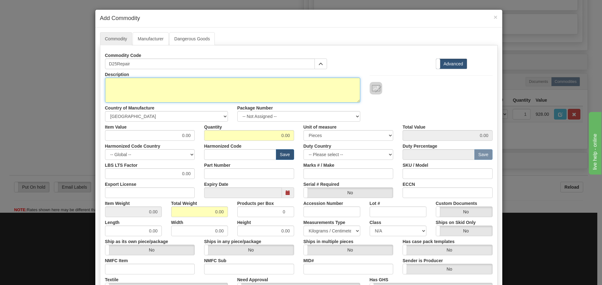
click at [135, 88] on textarea "Description" at bounding box center [232, 90] width 255 height 25
paste textarea "D25Repair"
type textarea "D25Repair"
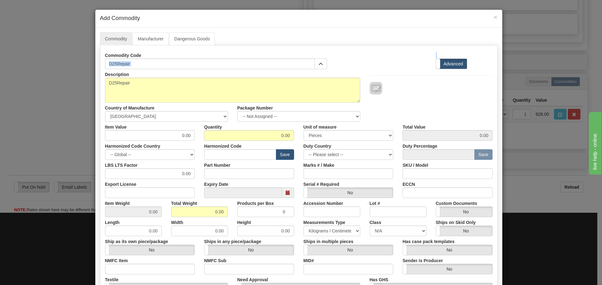
drag, startPoint x: 142, startPoint y: 58, endPoint x: 31, endPoint y: 73, distance: 111.6
click at [31, 73] on div "× Add Commodity Commodity Manufacturer Dangerous Goods Commodity Code D25Repair…" at bounding box center [301, 142] width 602 height 285
click at [140, 65] on input "D25Repair" at bounding box center [210, 64] width 210 height 11
click at [105, 69] on div "Commodity Code D25Repair 0123-0004 - Transceiver RJ45 SFP-100TX-LOS-IT 160-0141…" at bounding box center [298, 197] width 397 height 305
click at [143, 67] on input "text" at bounding box center [210, 64] width 210 height 11
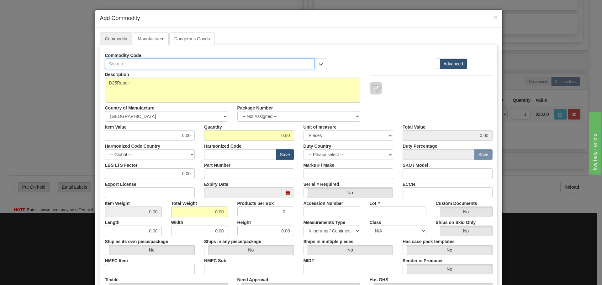
paste input "D25515UE44UUFFAAA1BUA"
type input "D25515UE44UUFFAAA1BUA"
click at [218, 170] on input "Part Number" at bounding box center [249, 174] width 90 height 11
paste input "D25515UE44UUFFAAA1BUA"
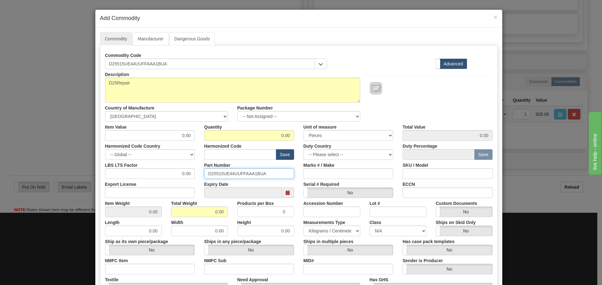
type input "D25515UE44UUFFAAA1BUA"
click at [219, 155] on input "text" at bounding box center [240, 154] width 72 height 11
type input "8536.49.0080"
click at [214, 210] on input "0.00" at bounding box center [199, 212] width 57 height 11
drag, startPoint x: 212, startPoint y: 212, endPoint x: 233, endPoint y: 213, distance: 22.0
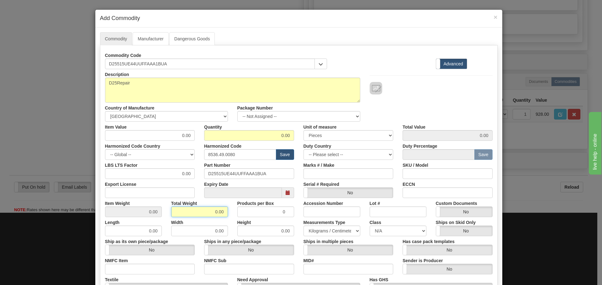
click at [233, 213] on div "Item Weight 0.00 Total Weight 0.00 Products per Box 0 Accession Number Lot # Cu…" at bounding box center [298, 207] width 397 height 19
type input "15"
type input "Infinity"
click at [157, 139] on input "0.00" at bounding box center [150, 135] width 90 height 11
drag, startPoint x: 159, startPoint y: 139, endPoint x: 212, endPoint y: 144, distance: 53.2
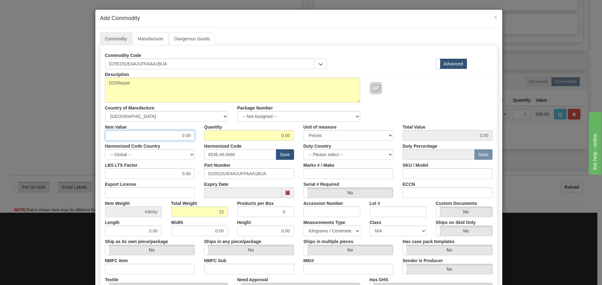
click at [212, 144] on div "Description D25Repair Country of Manufacture -- Unknown -- [GEOGRAPHIC_DATA] [G…" at bounding box center [298, 207] width 387 height 276
type input "75"
type input "1"
type input "75.00"
click at [199, 209] on input "Infinity" at bounding box center [199, 212] width 57 height 11
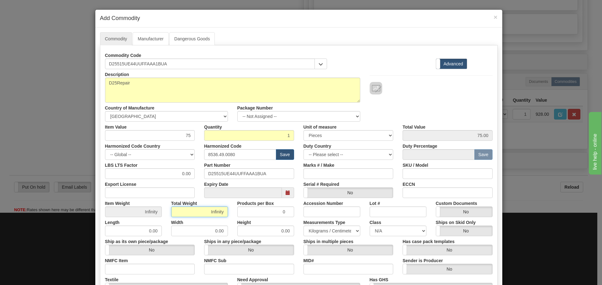
drag, startPoint x: 199, startPoint y: 209, endPoint x: 245, endPoint y: 208, distance: 45.4
click at [245, 208] on div "Item Weight Infinity Total Weight Infinity Products per Box 0 Accession Number …" at bounding box center [298, 207] width 397 height 19
type input "15"
type input "15.0000"
click at [227, 221] on div "Width 0.00" at bounding box center [199, 226] width 66 height 19
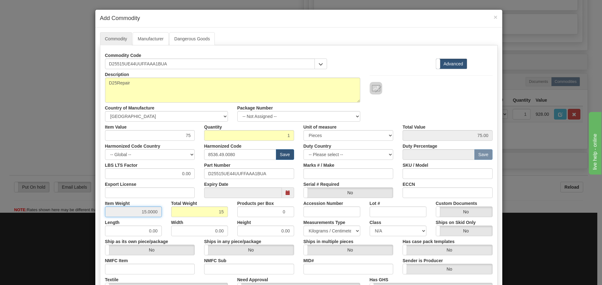
drag, startPoint x: 143, startPoint y: 209, endPoint x: 156, endPoint y: 212, distance: 13.2
click at [156, 212] on input "15.0000" at bounding box center [133, 212] width 57 height 11
click at [157, 213] on input "15.0000" at bounding box center [133, 212] width 57 height 11
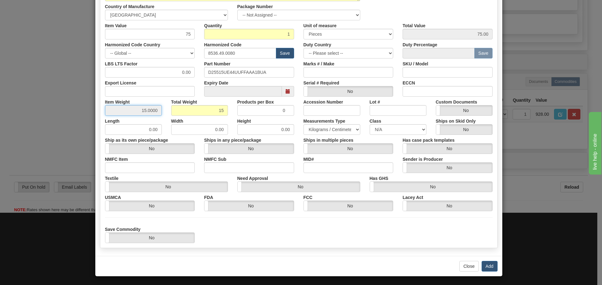
scroll to position [102, 0]
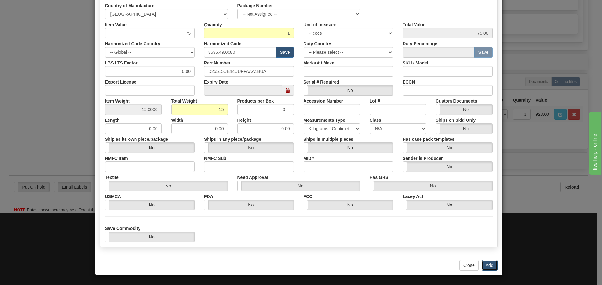
click at [487, 264] on button "Add" at bounding box center [489, 265] width 16 height 11
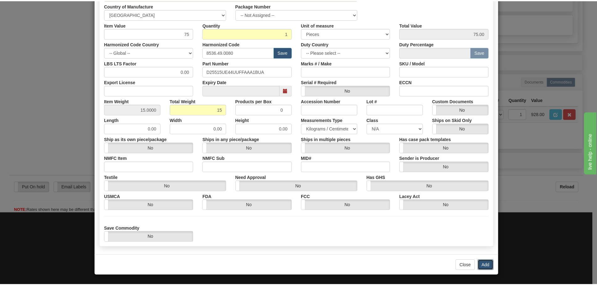
scroll to position [0, 0]
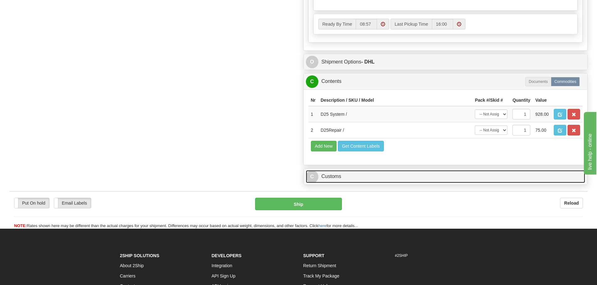
click at [412, 182] on link "C Customs" at bounding box center [446, 176] width 280 height 13
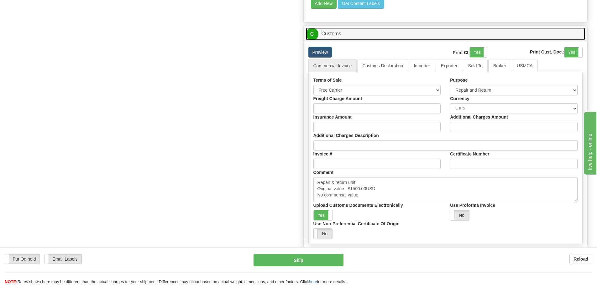
scroll to position [595, 0]
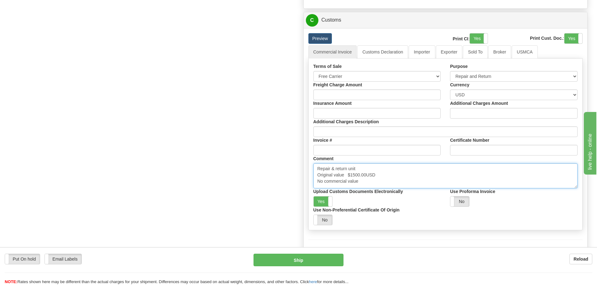
click at [389, 175] on textarea "Repair & return unit Original value $1500.00USD No commercial value Province Of…" at bounding box center [445, 176] width 264 height 25
click at [387, 176] on textarea "Repair & return unit Original value $1500.00USD No commercial value Province Of…" at bounding box center [445, 176] width 264 height 25
drag, startPoint x: 360, startPoint y: 175, endPoint x: 351, endPoint y: 177, distance: 9.0
click at [351, 177] on textarea "Repair & return unit Original value $1500.00USD No commercial value Province Of…" at bounding box center [445, 176] width 264 height 25
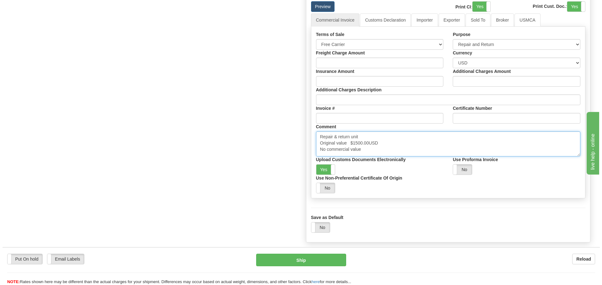
scroll to position [658, 0]
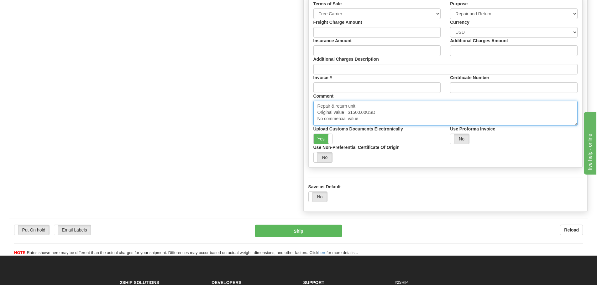
click at [360, 109] on textarea "Repair & return unit Original value $1500.00USD No commercial value Province Of…" at bounding box center [445, 113] width 264 height 25
drag, startPoint x: 360, startPoint y: 113, endPoint x: 351, endPoint y: 114, distance: 9.4
click at [351, 114] on textarea "Repair & return unit Original value $1500.00USD No commercial value Province Of…" at bounding box center [445, 113] width 264 height 25
click at [396, 115] on textarea "Repair & return unit Original value $1500.00USD No commercial value Province Of…" at bounding box center [445, 113] width 264 height 25
type textarea "Repair & return unit Original value $5000.00USD Each No commercial value Provin…"
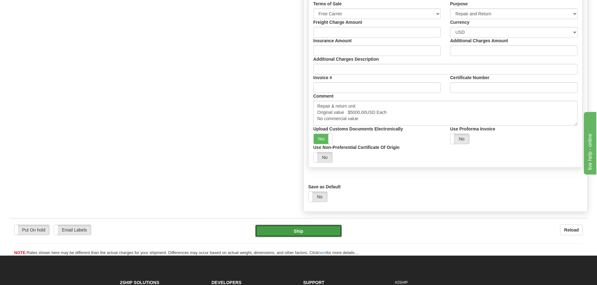
click at [293, 234] on button "Ship" at bounding box center [298, 231] width 87 height 13
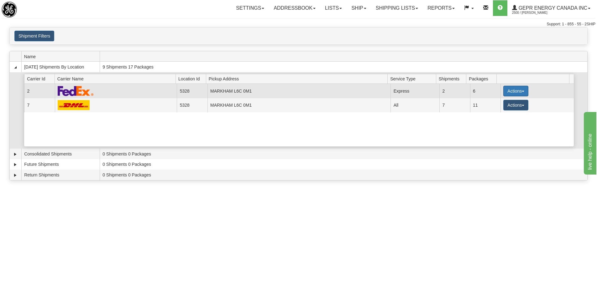
click at [503, 91] on button "Actions" at bounding box center [515, 91] width 25 height 11
click at [501, 104] on span "Details" at bounding box center [492, 103] width 17 height 4
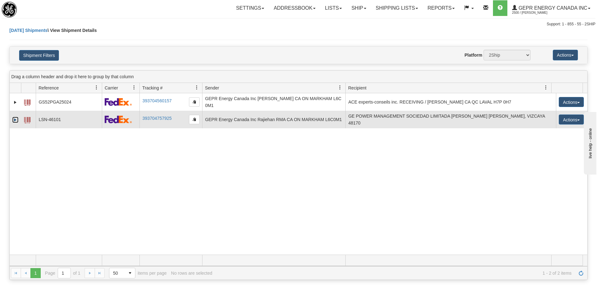
click at [16, 121] on link "Expand" at bounding box center [15, 120] width 6 height 6
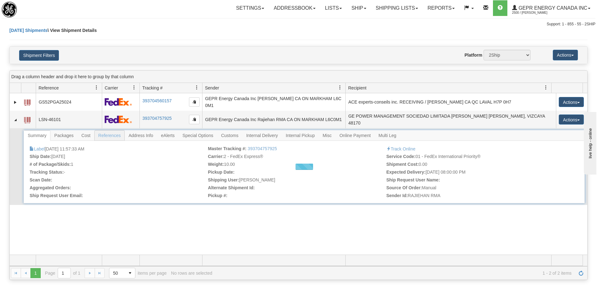
click at [119, 134] on div at bounding box center [304, 166] width 561 height 73
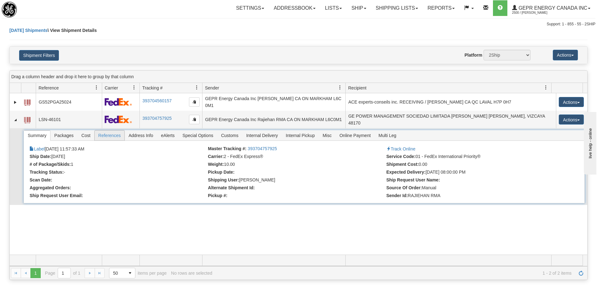
click at [104, 137] on span "References" at bounding box center [110, 136] width 30 height 10
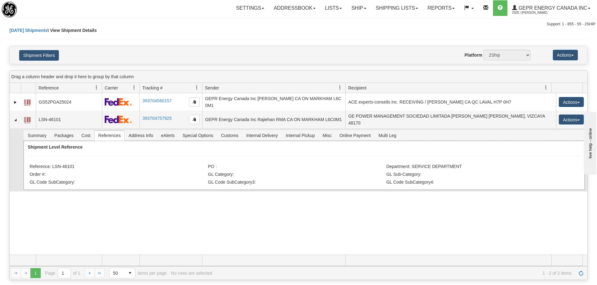
drag, startPoint x: 78, startPoint y: 168, endPoint x: 52, endPoint y: 170, distance: 26.1
click at [52, 170] on li "Reference: LSN-46101" at bounding box center [117, 167] width 177 height 6
copy li "LSN-46101"
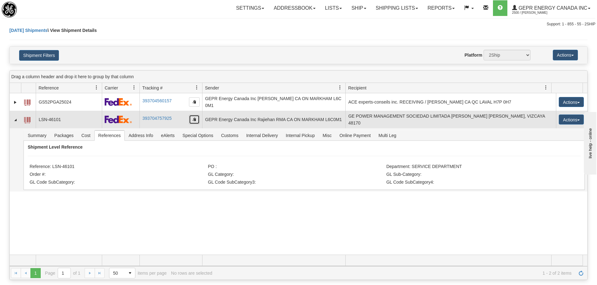
click at [192, 119] on button "button" at bounding box center [194, 119] width 11 height 9
